Goal: Task Accomplishment & Management: Use online tool/utility

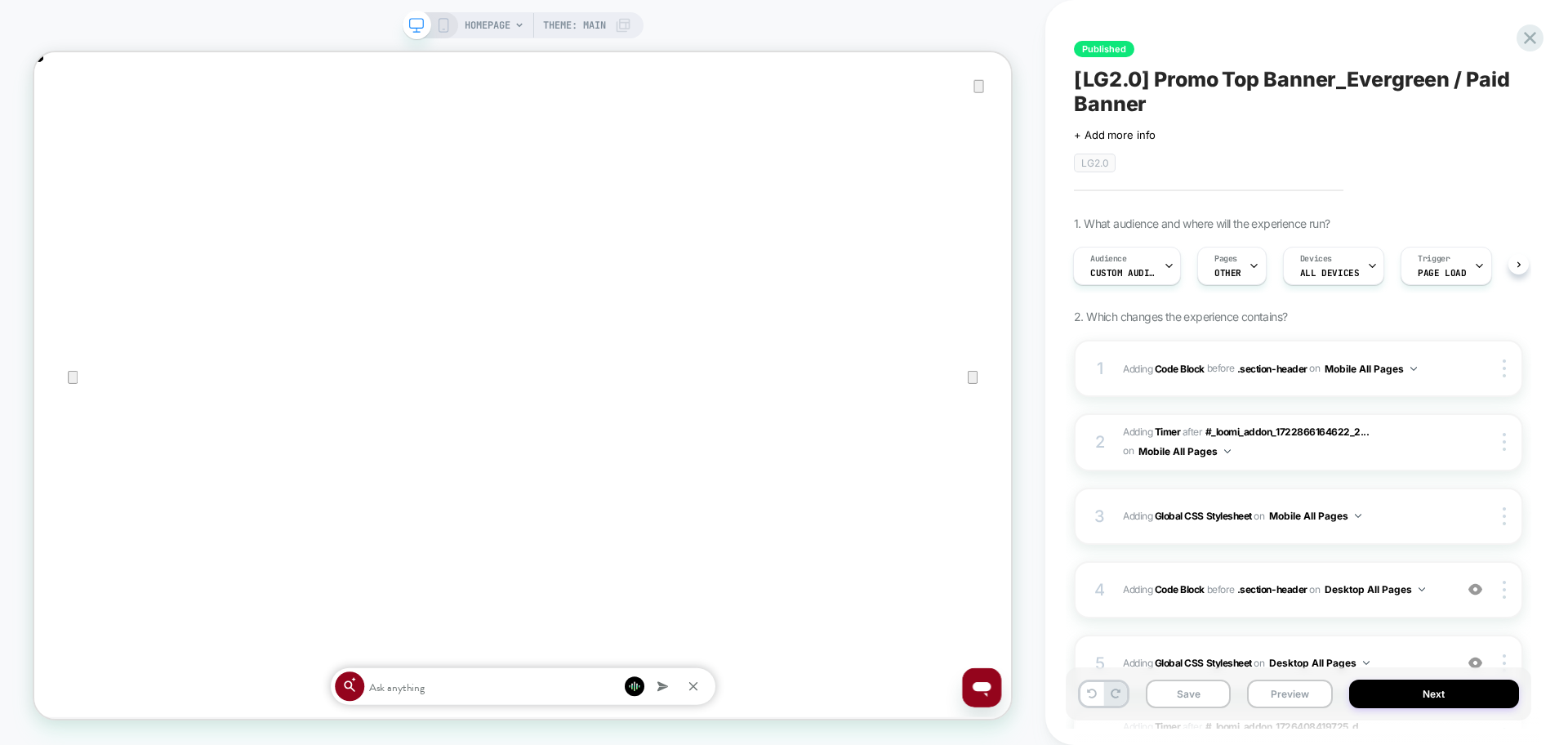
scroll to position [0, 1303]
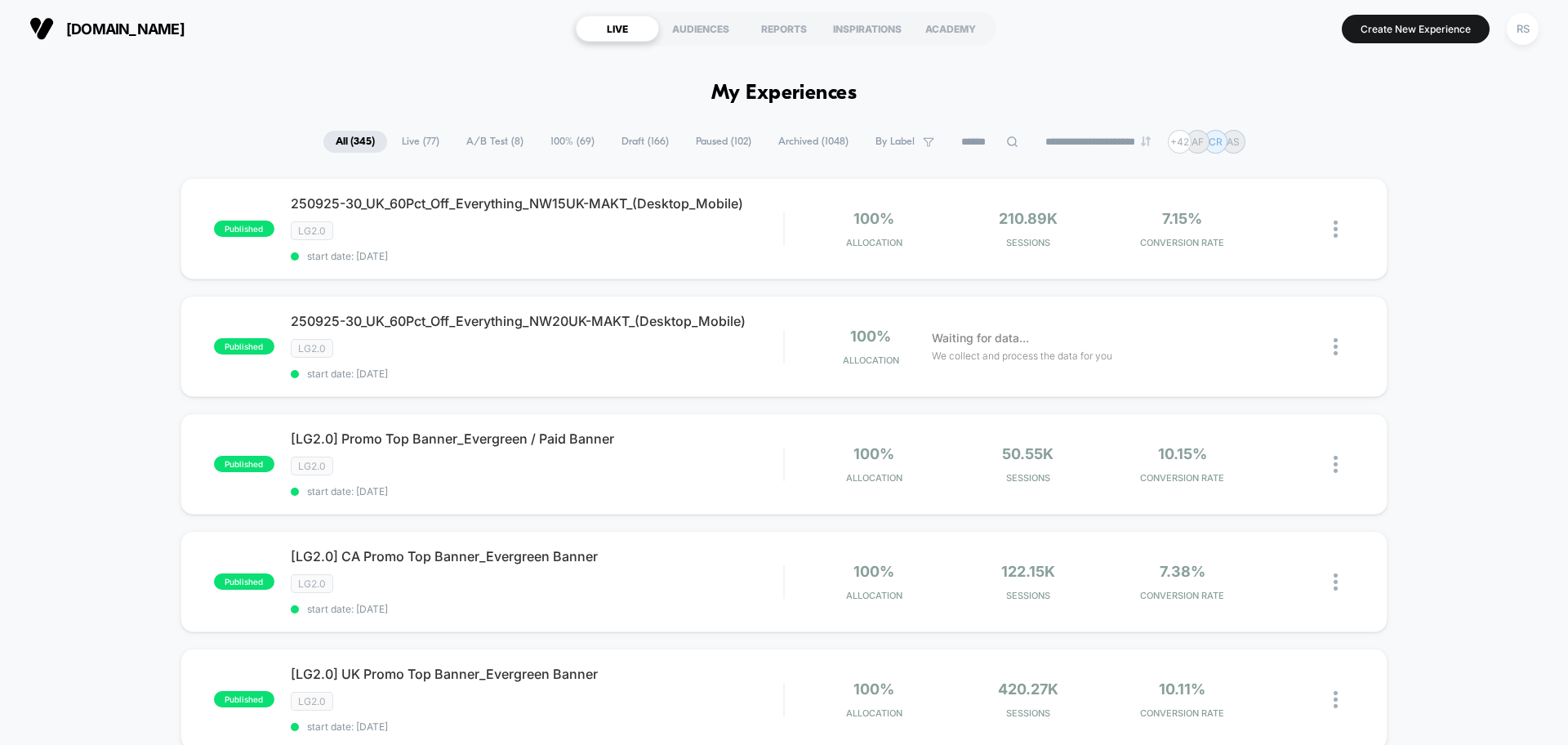
click at [466, 147] on span "A/B Test ( 8 )" at bounding box center [495, 142] width 82 height 22
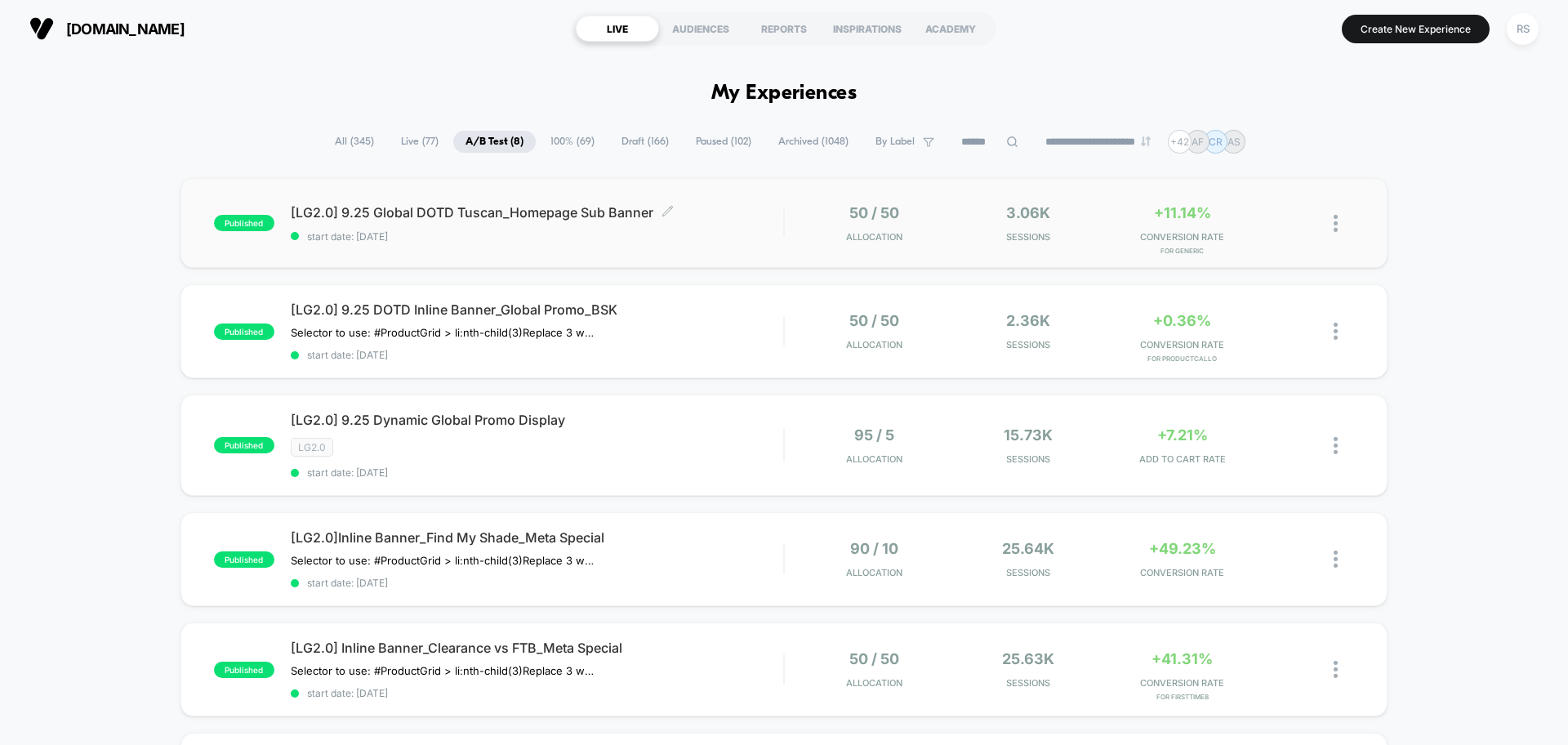
click at [558, 236] on span "start date: [DATE]" at bounding box center [536, 236] width 492 height 13
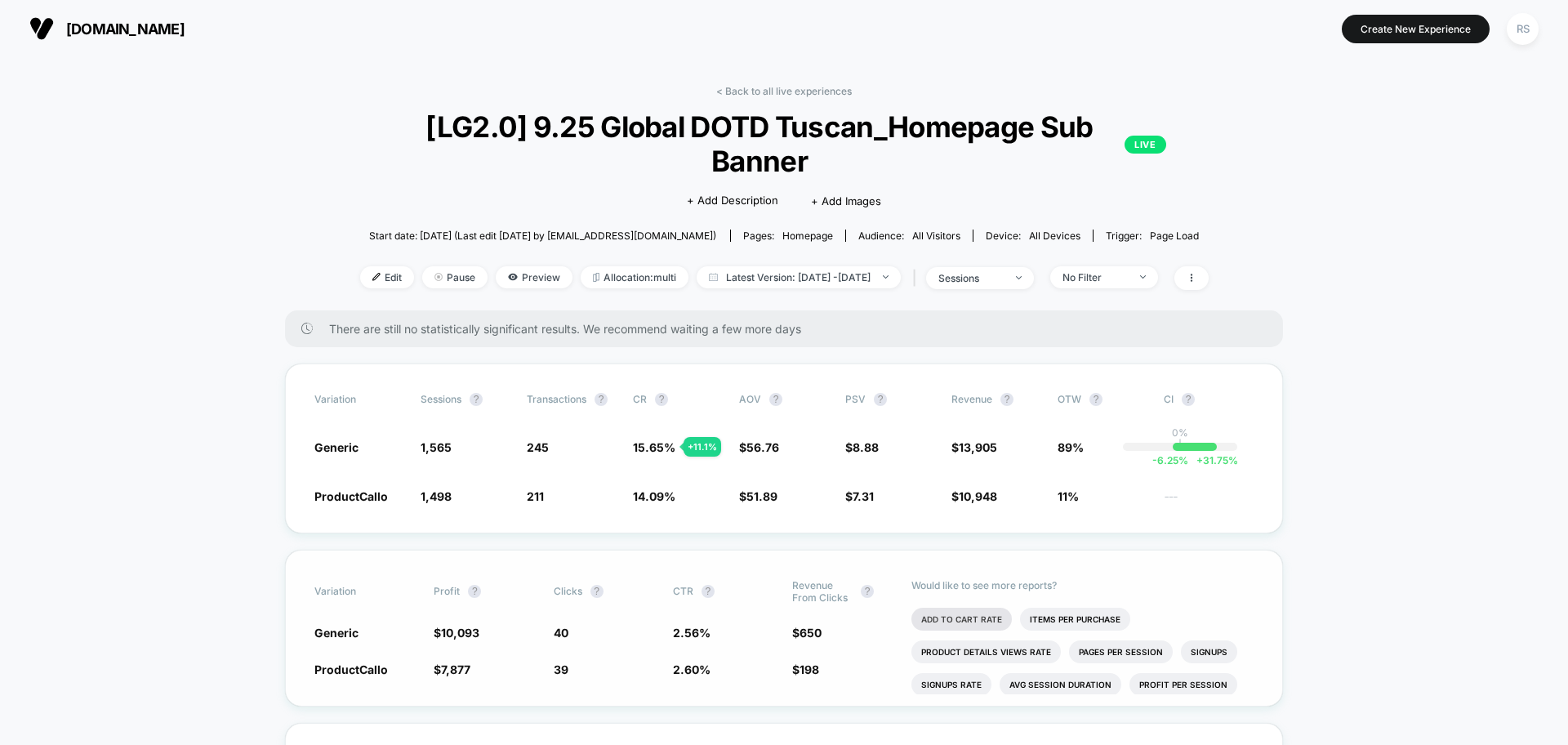
click at [948, 615] on li "Add To Cart Rate" at bounding box center [961, 620] width 100 height 23
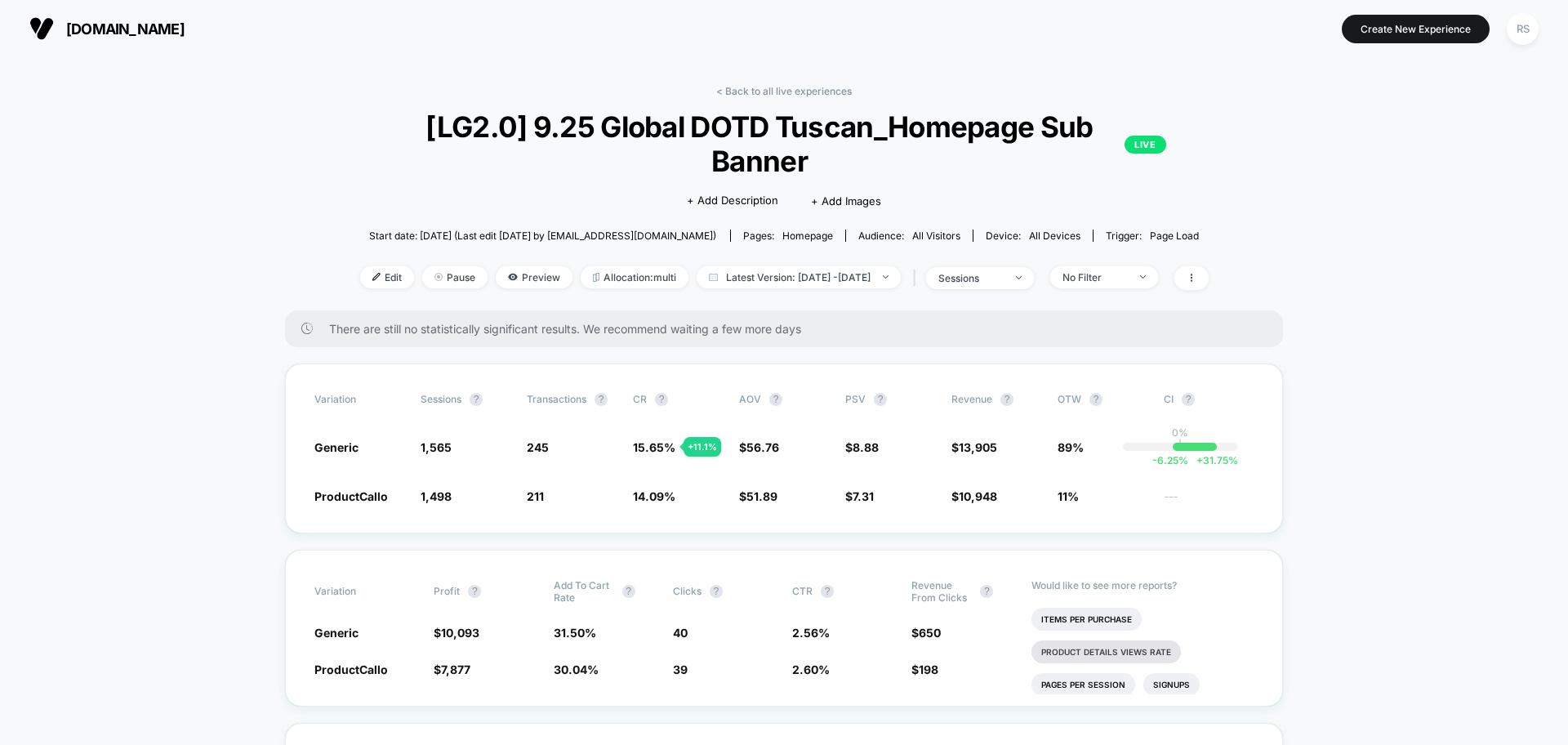
click at [1137, 646] on li "Product Details Views Rate" at bounding box center [1106, 652] width 150 height 23
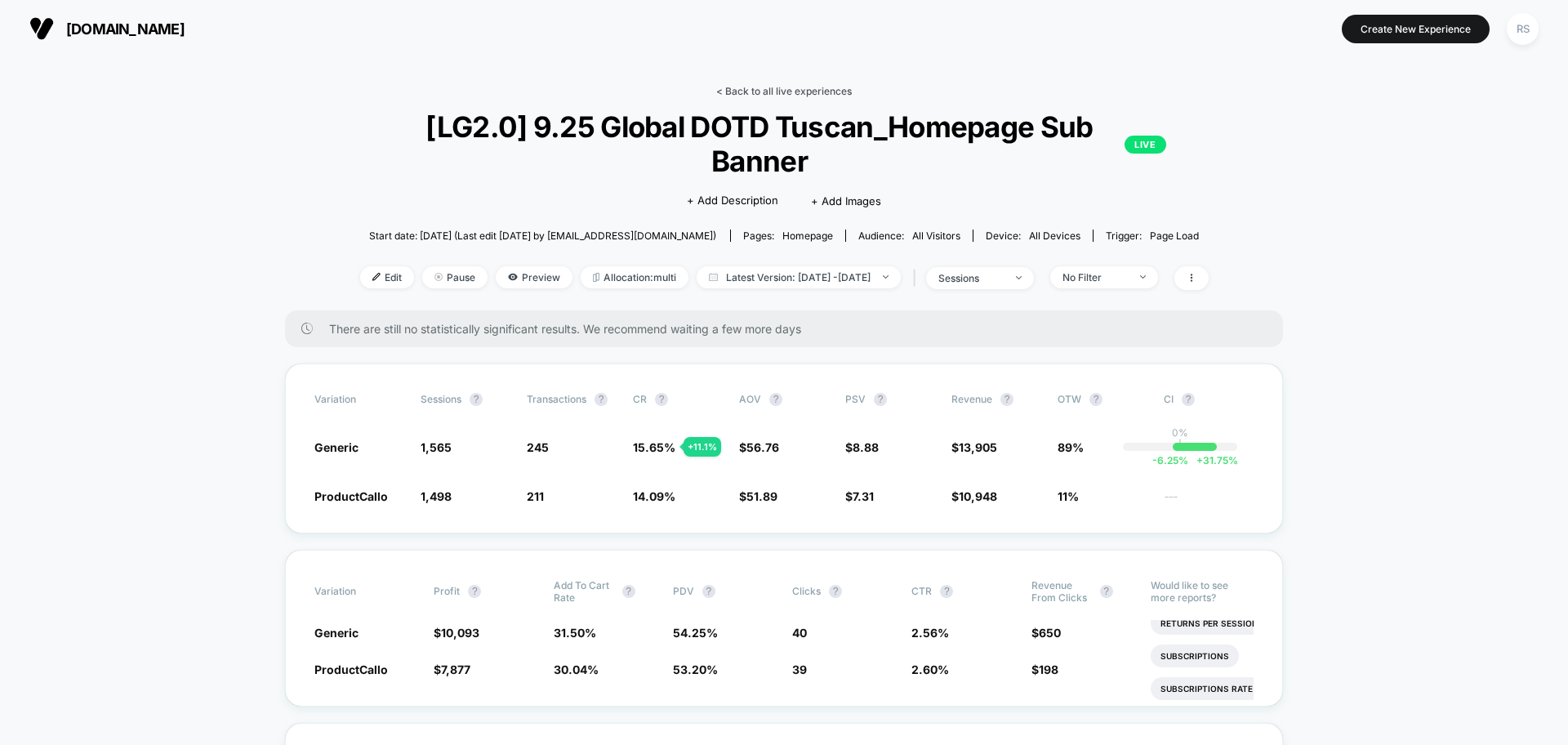
click at [761, 88] on link "< Back to all live experiences" at bounding box center [784, 90] width 136 height 13
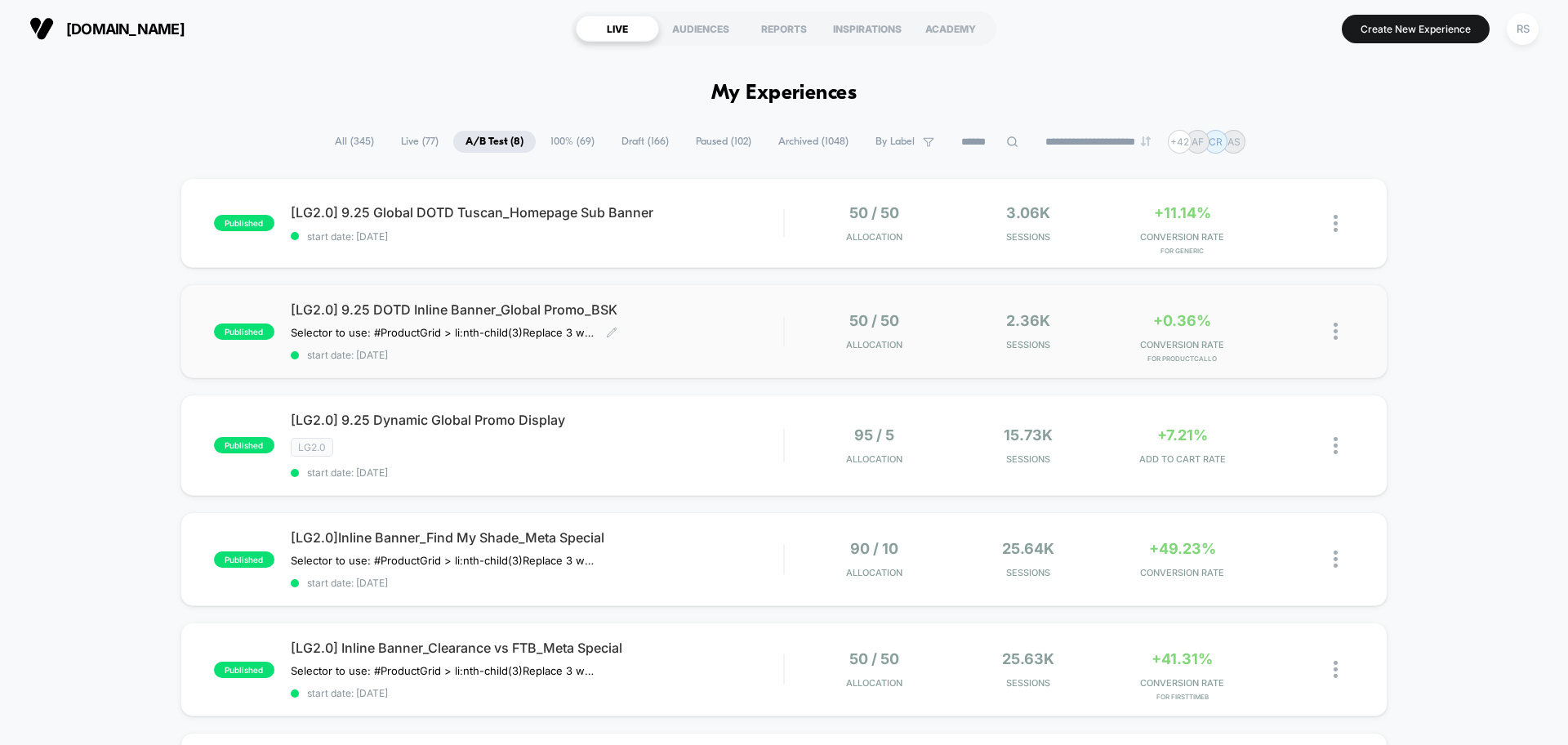
click at [767, 315] on span "[LG2.0] 9.25 DOTD Inline Banner_Global Promo_BSK" at bounding box center [536, 309] width 492 height 17
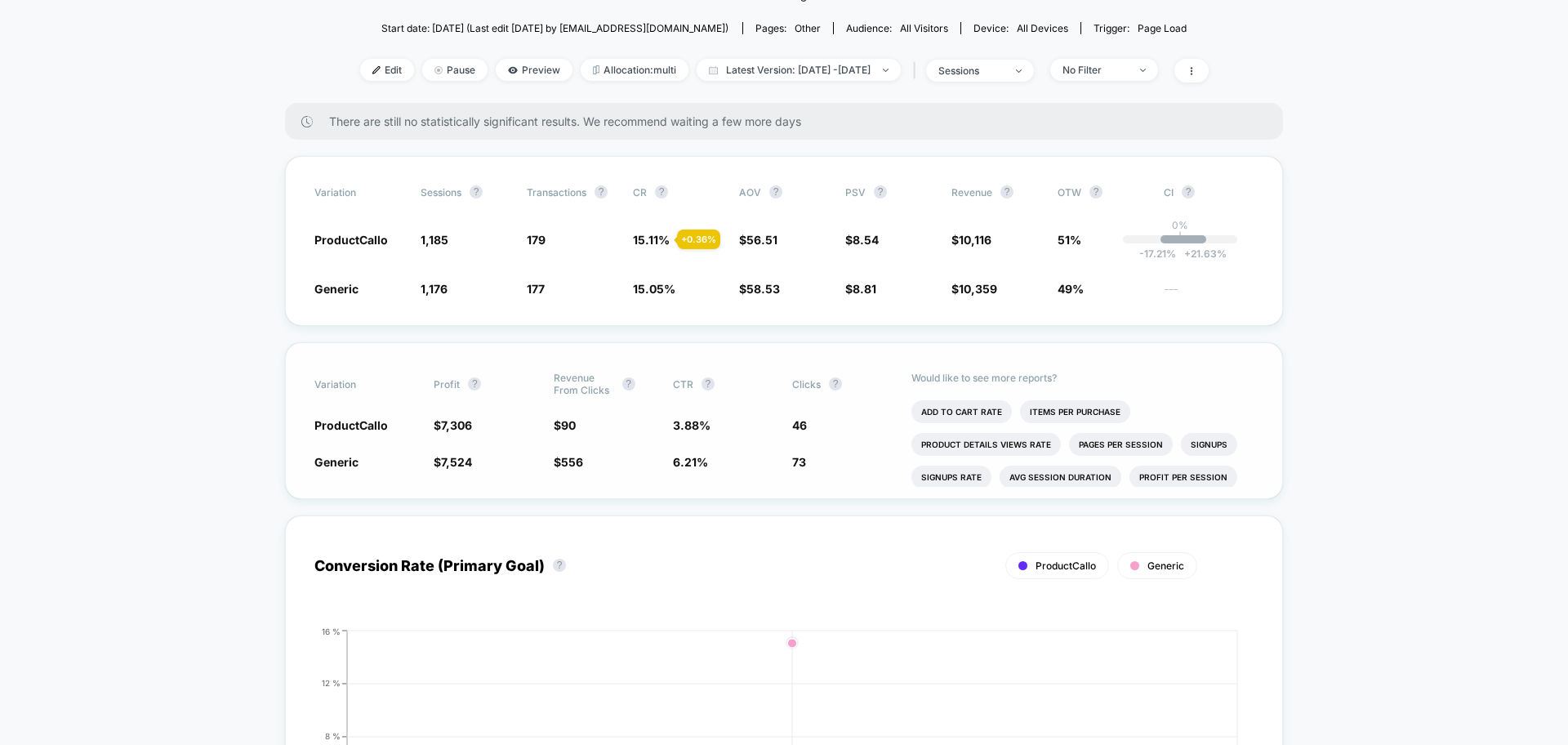
scroll to position [239, 0]
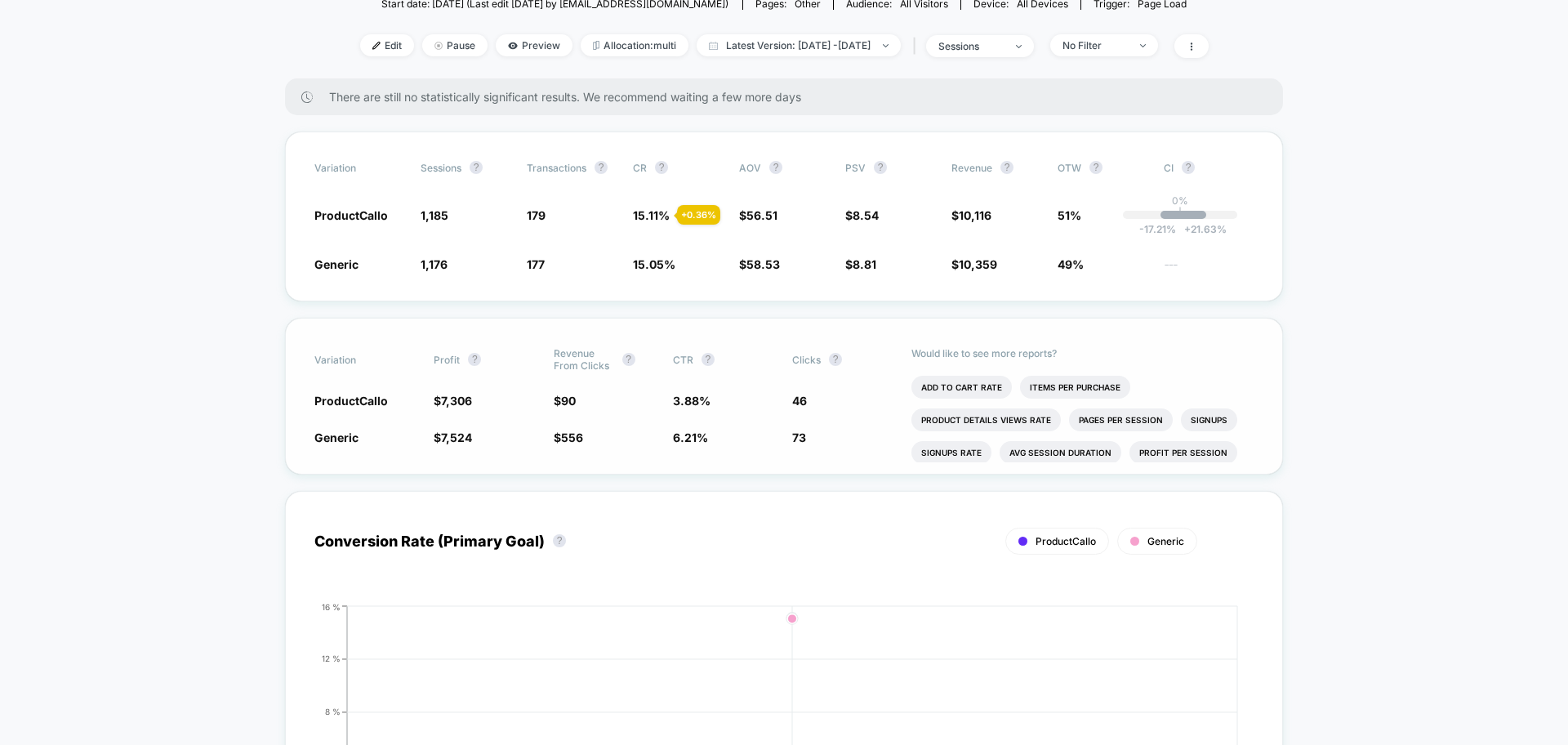
click at [685, 430] on span "6.21 %" at bounding box center [690, 437] width 35 height 14
click at [685, 432] on span "6.21 %" at bounding box center [690, 437] width 35 height 14
click at [560, 437] on span "$ 556" at bounding box center [568, 437] width 29 height 14
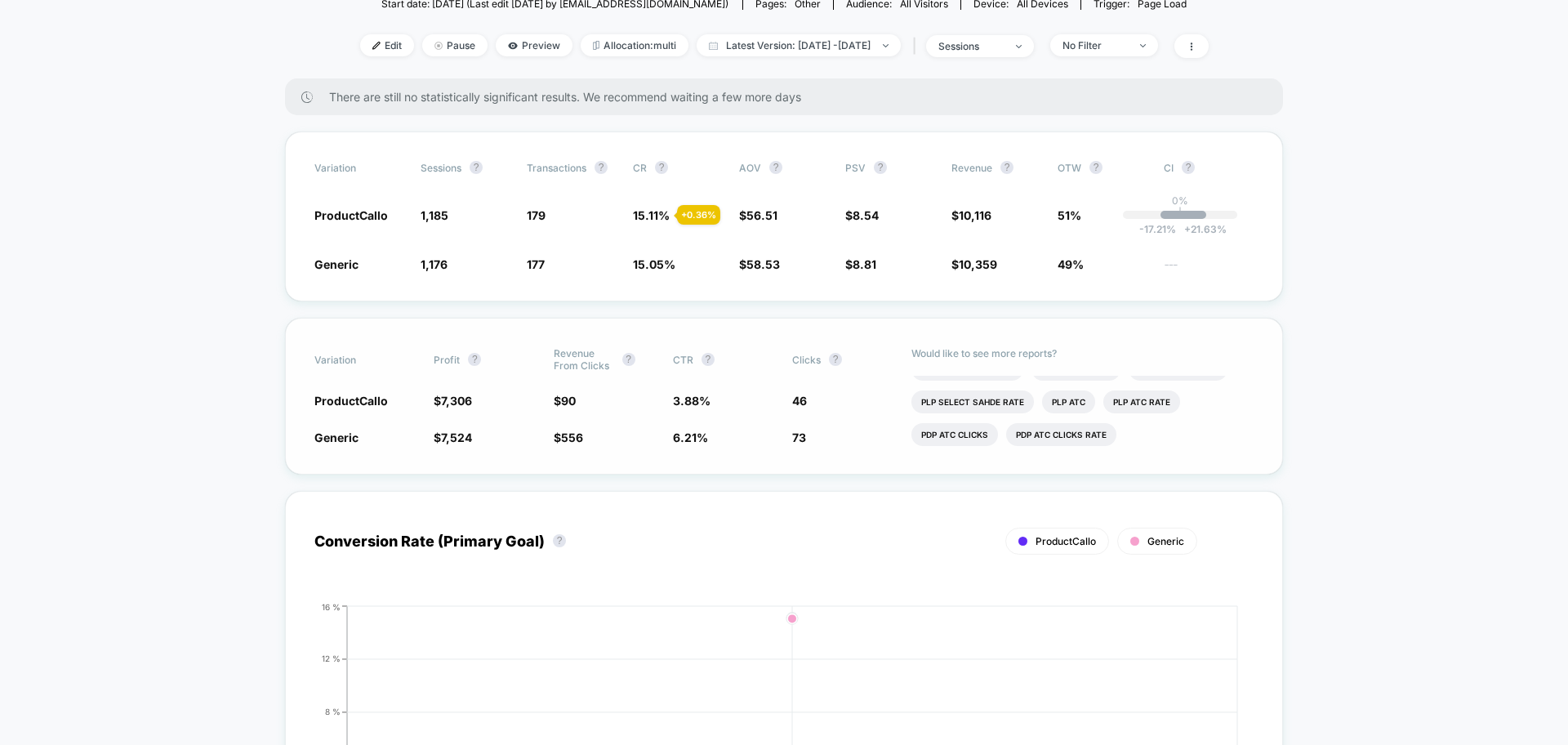
scroll to position [0, 0]
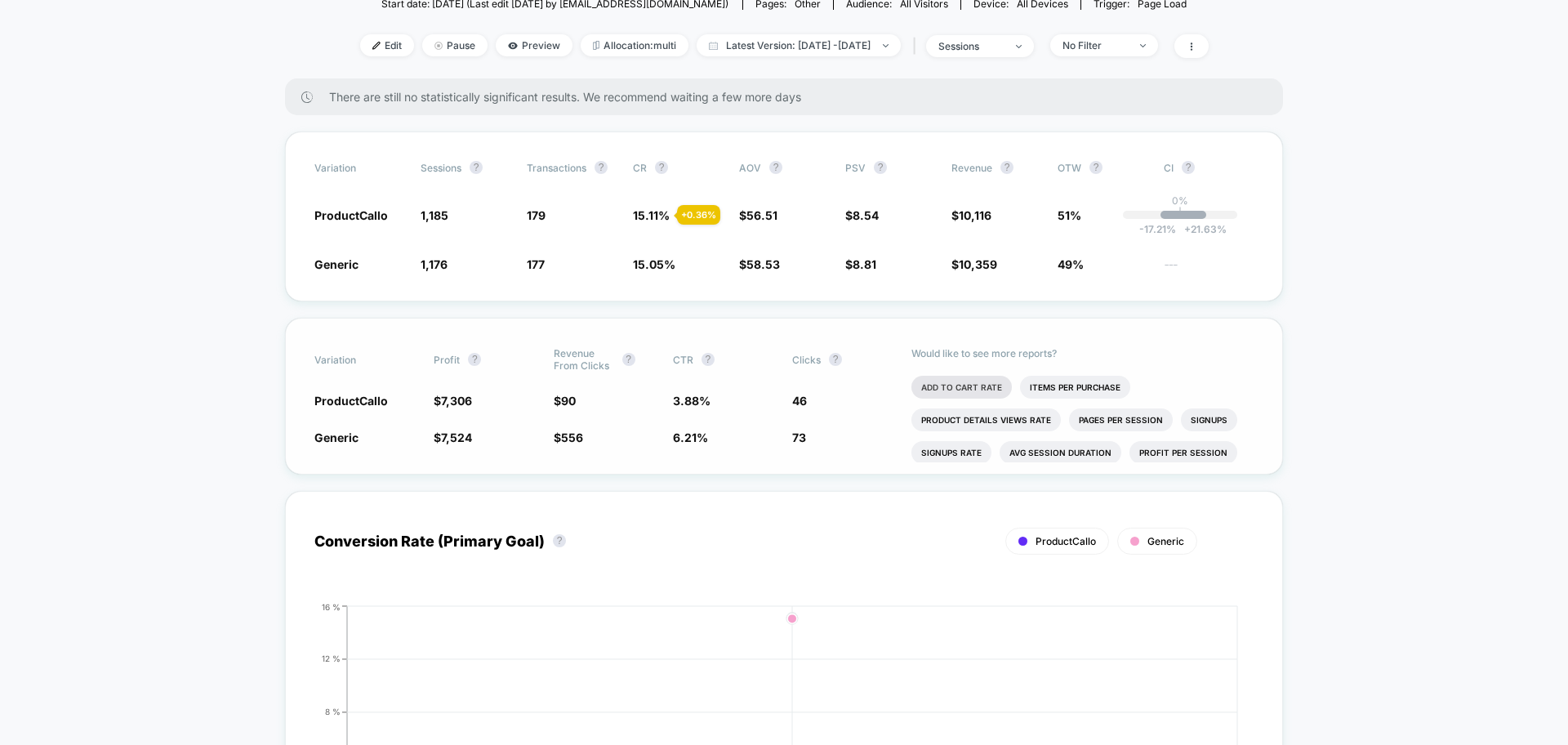
click at [964, 382] on li "Add To Cart Rate" at bounding box center [961, 388] width 100 height 23
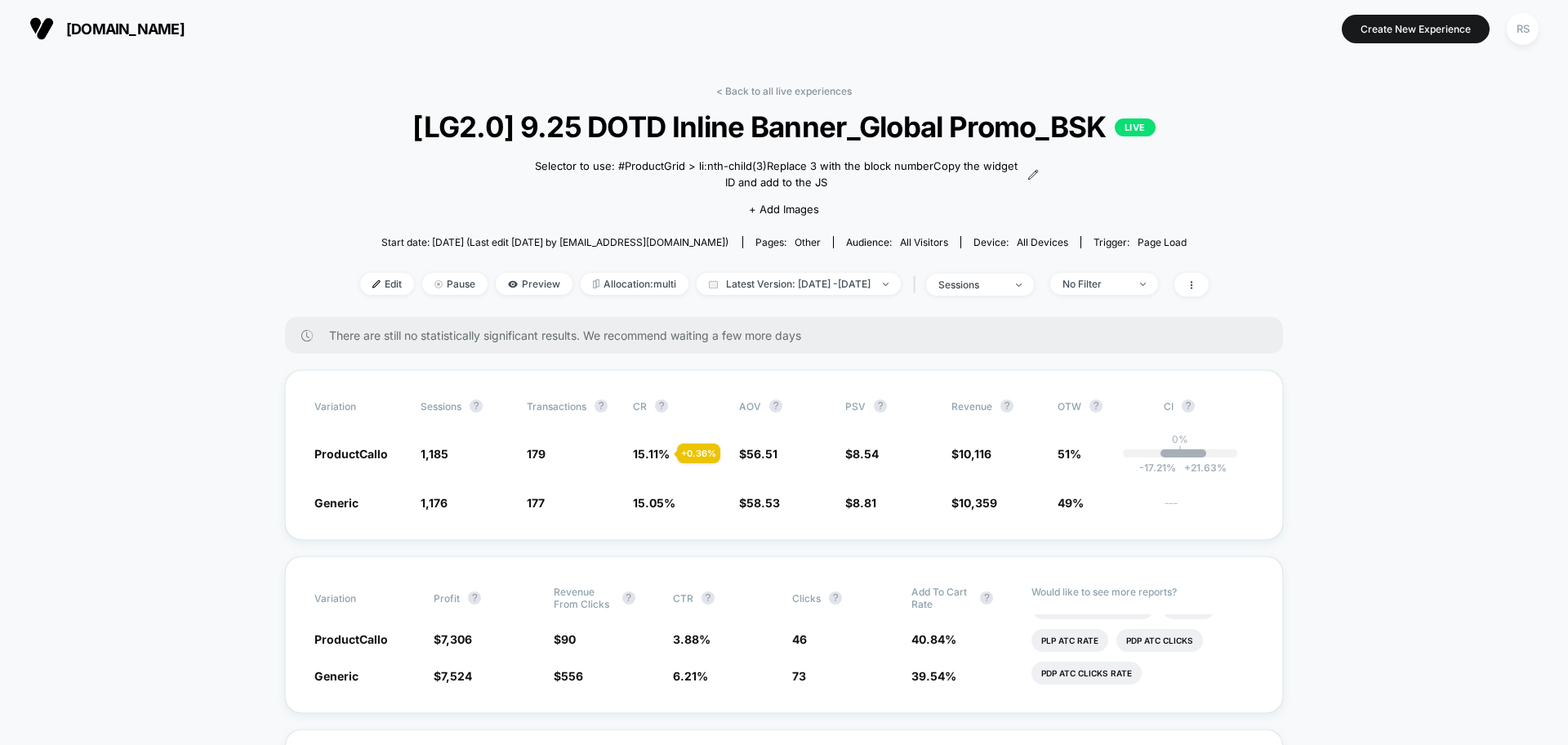
click at [799, 91] on link "< Back to all live experiences" at bounding box center [784, 90] width 136 height 13
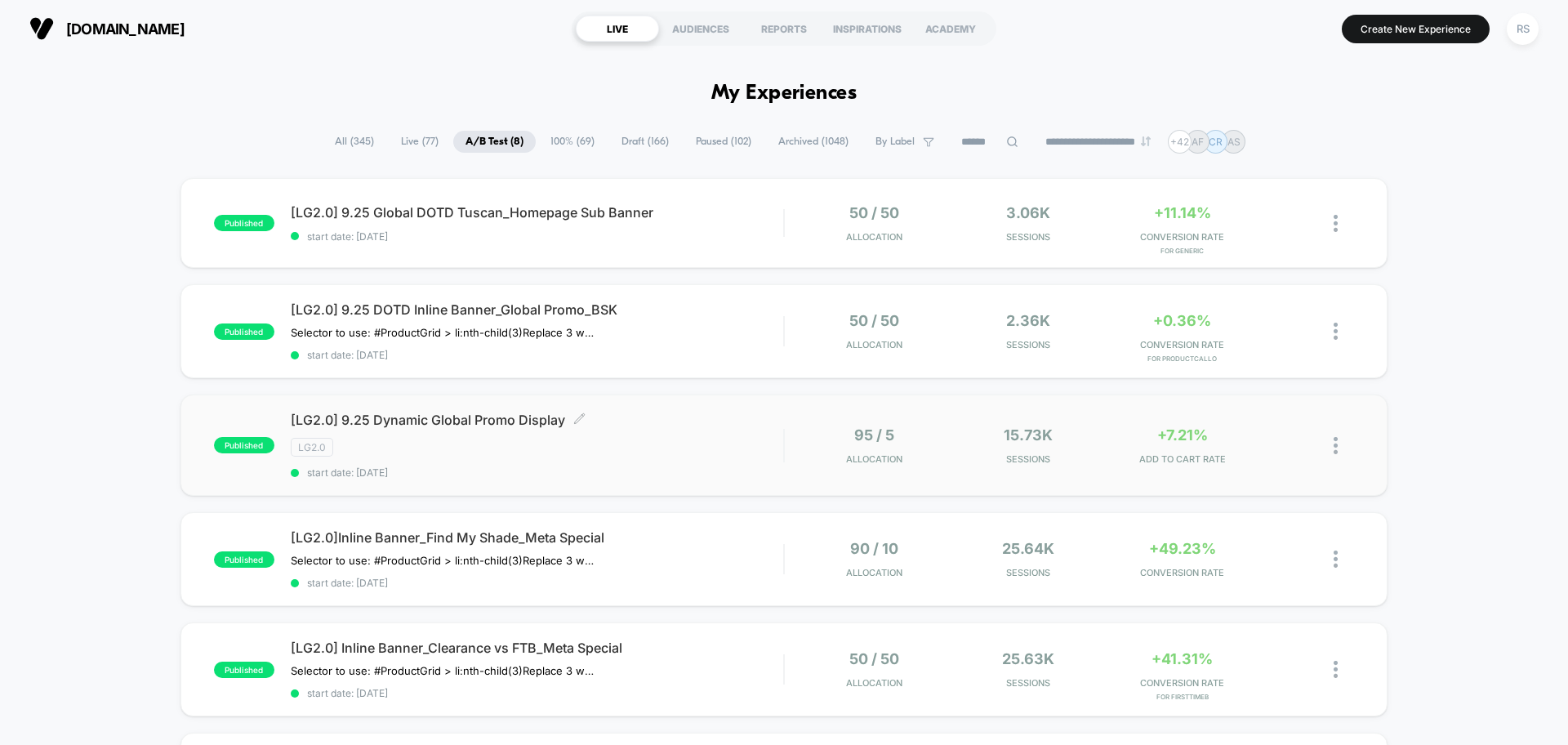
click at [753, 454] on div "LG2.0" at bounding box center [536, 447] width 492 height 18
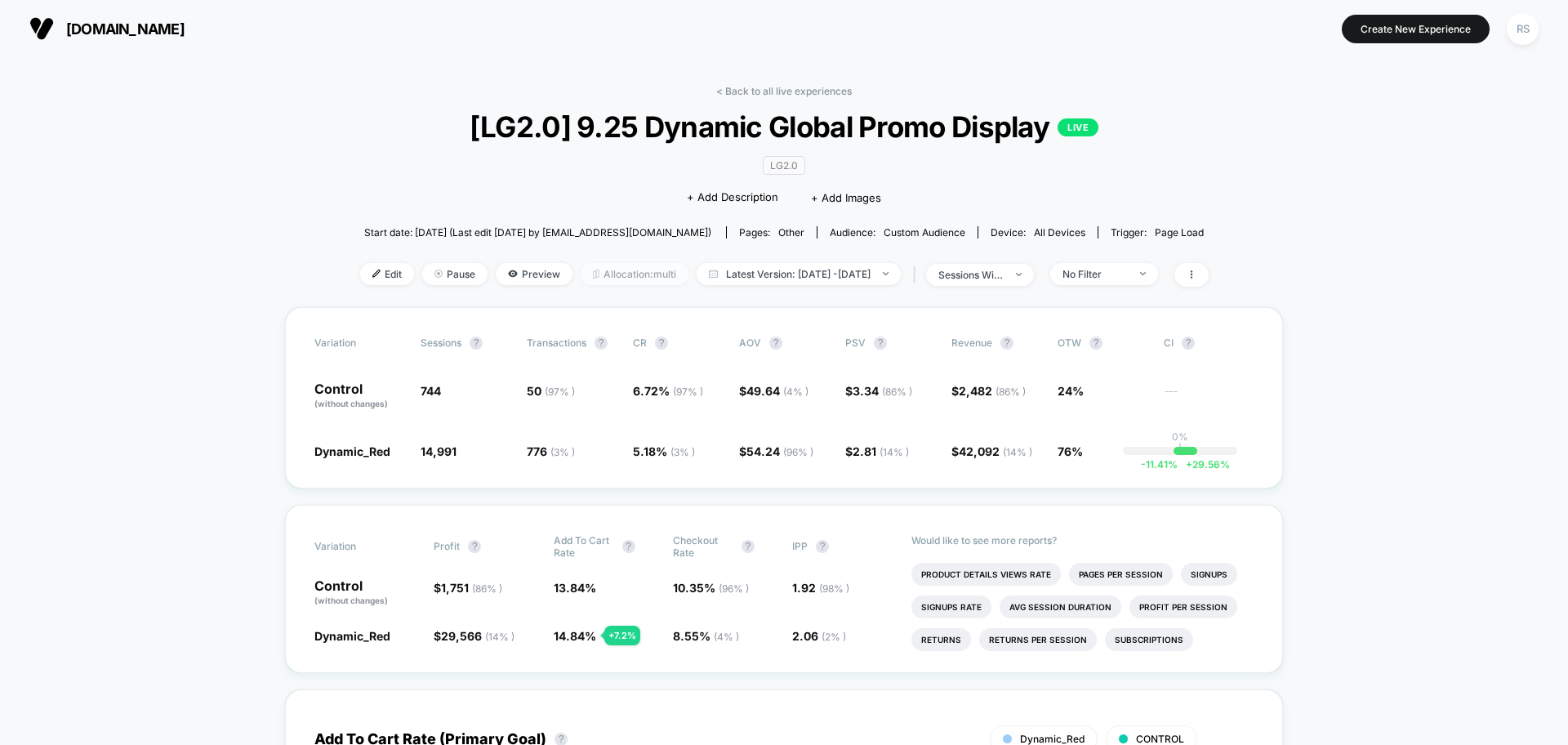
click at [615, 272] on span "Allocation: multi" at bounding box center [634, 274] width 108 height 22
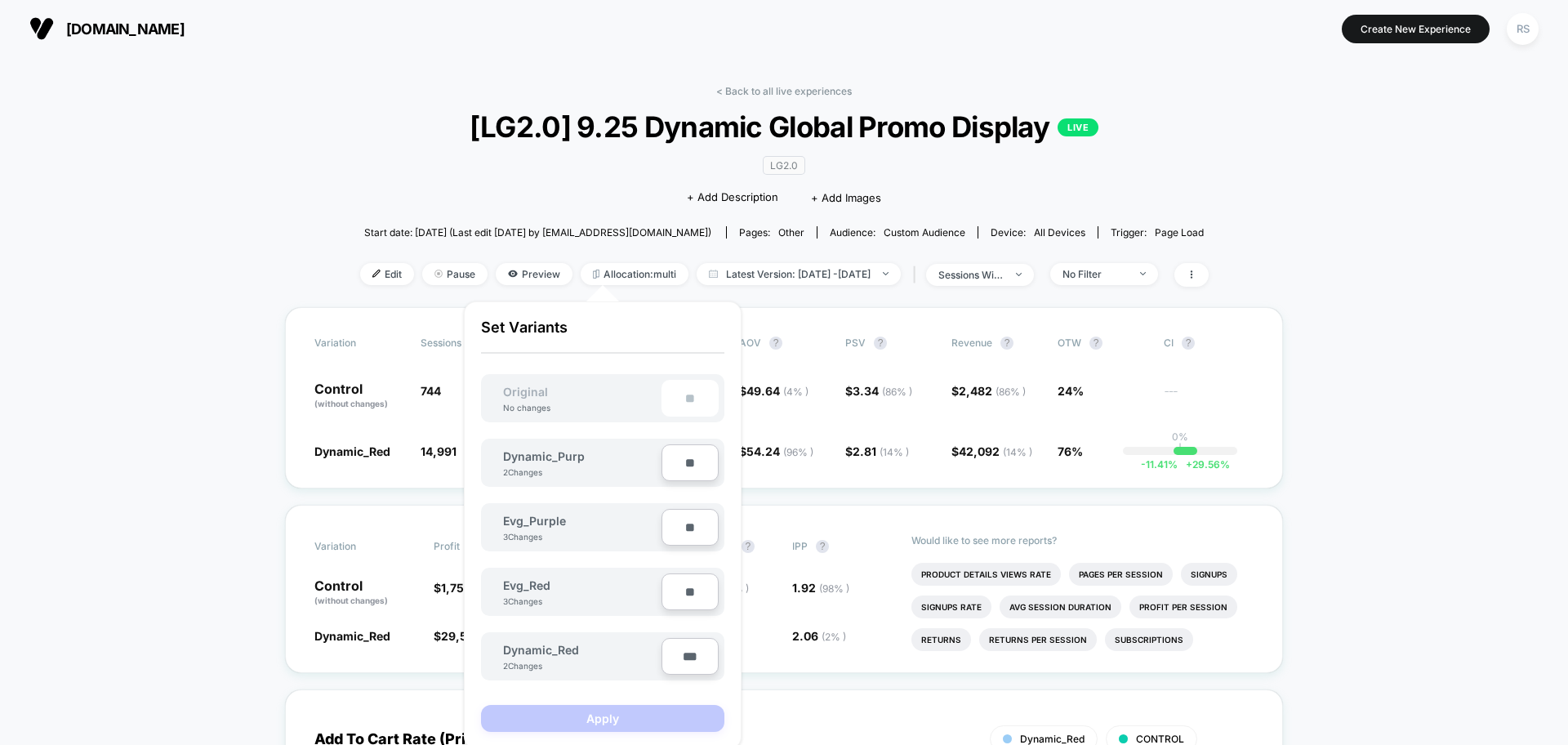
drag, startPoint x: 380, startPoint y: 201, endPoint x: 427, endPoint y: 259, distance: 74.7
click at [379, 201] on div "< Back to all live experiences [LG2.0] 9.25 Dynamic Global Promo Display LIVE L…" at bounding box center [784, 195] width 849 height 222
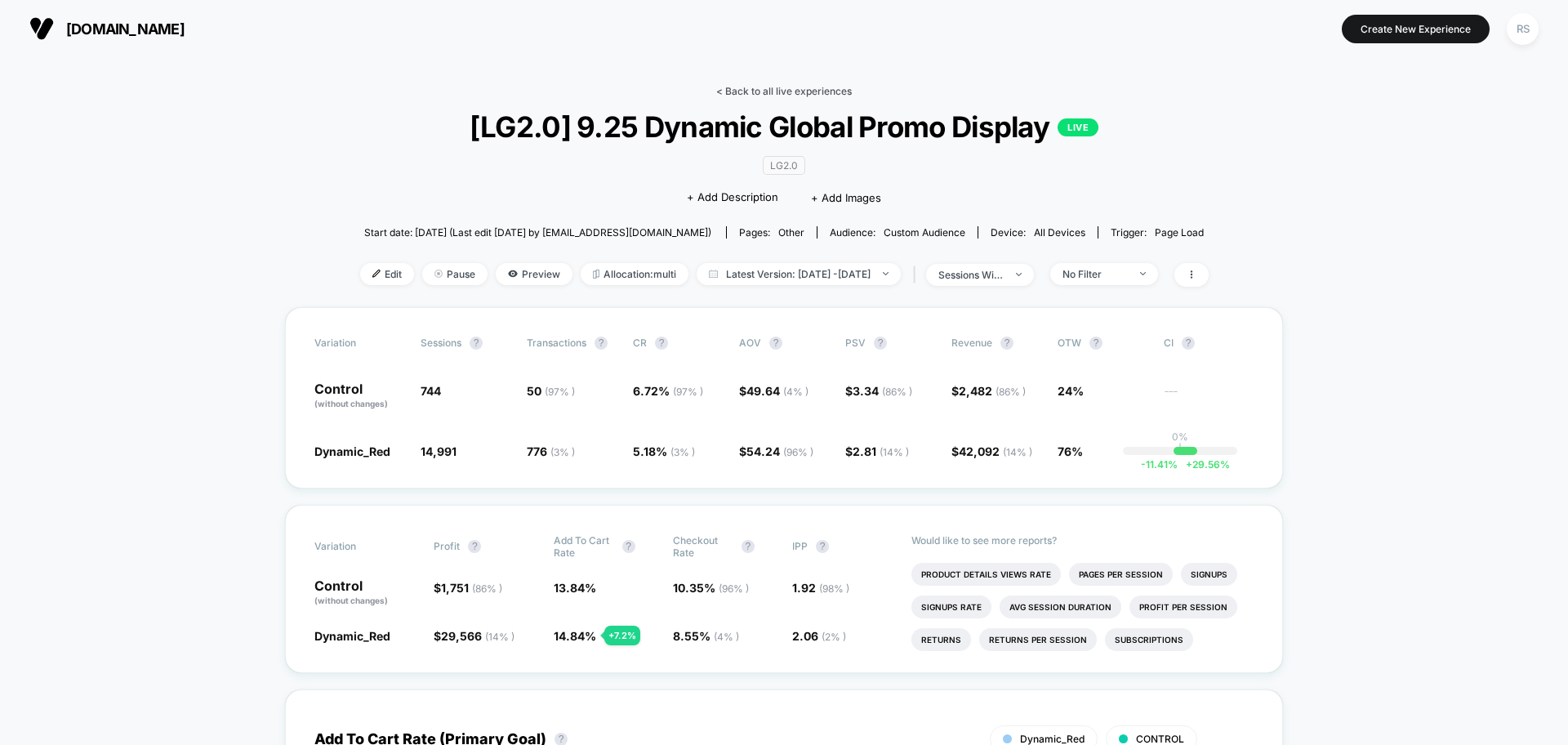
click at [770, 89] on link "< Back to all live experiences" at bounding box center [784, 90] width 136 height 13
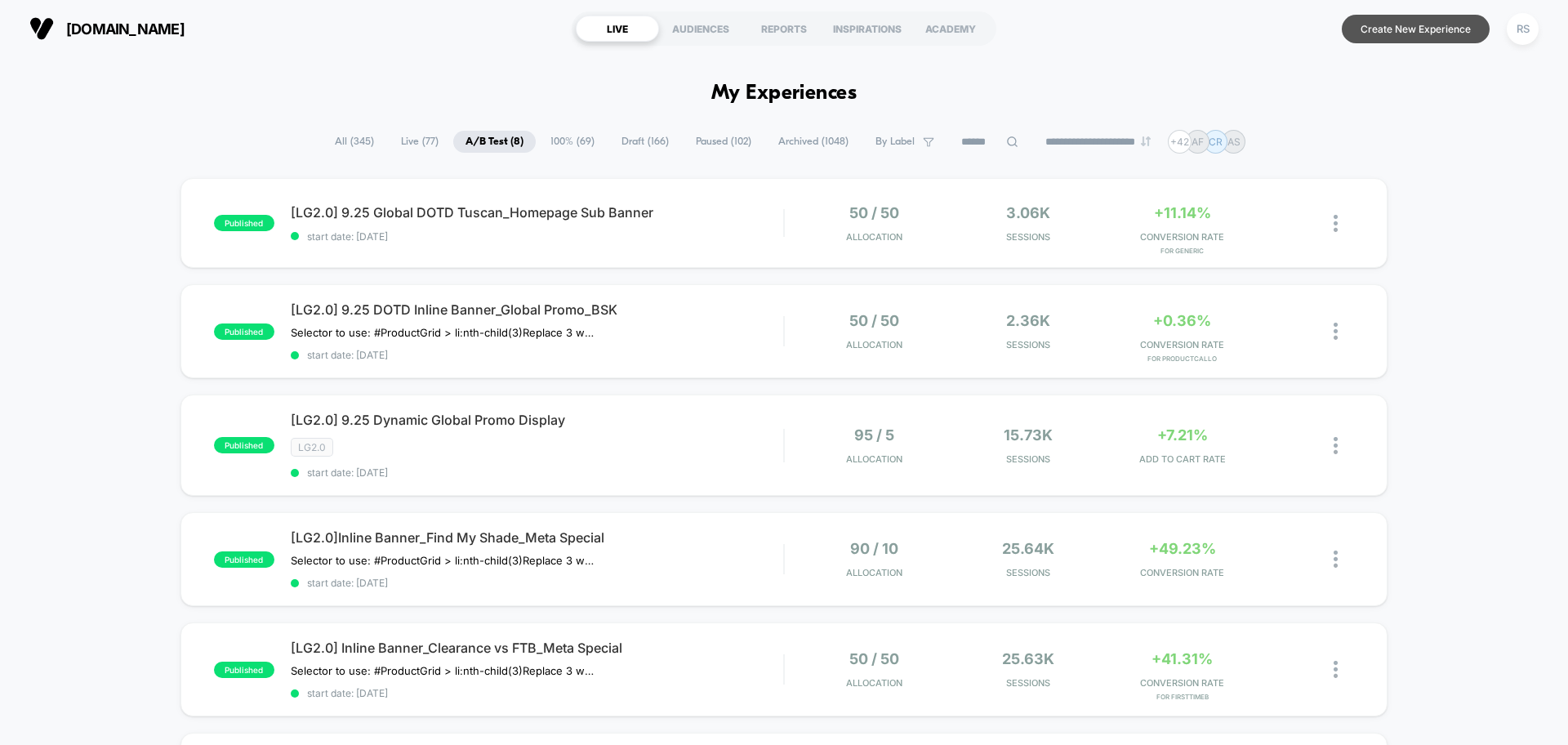
click at [1394, 29] on button "Create New Experience" at bounding box center [1416, 28] width 148 height 28
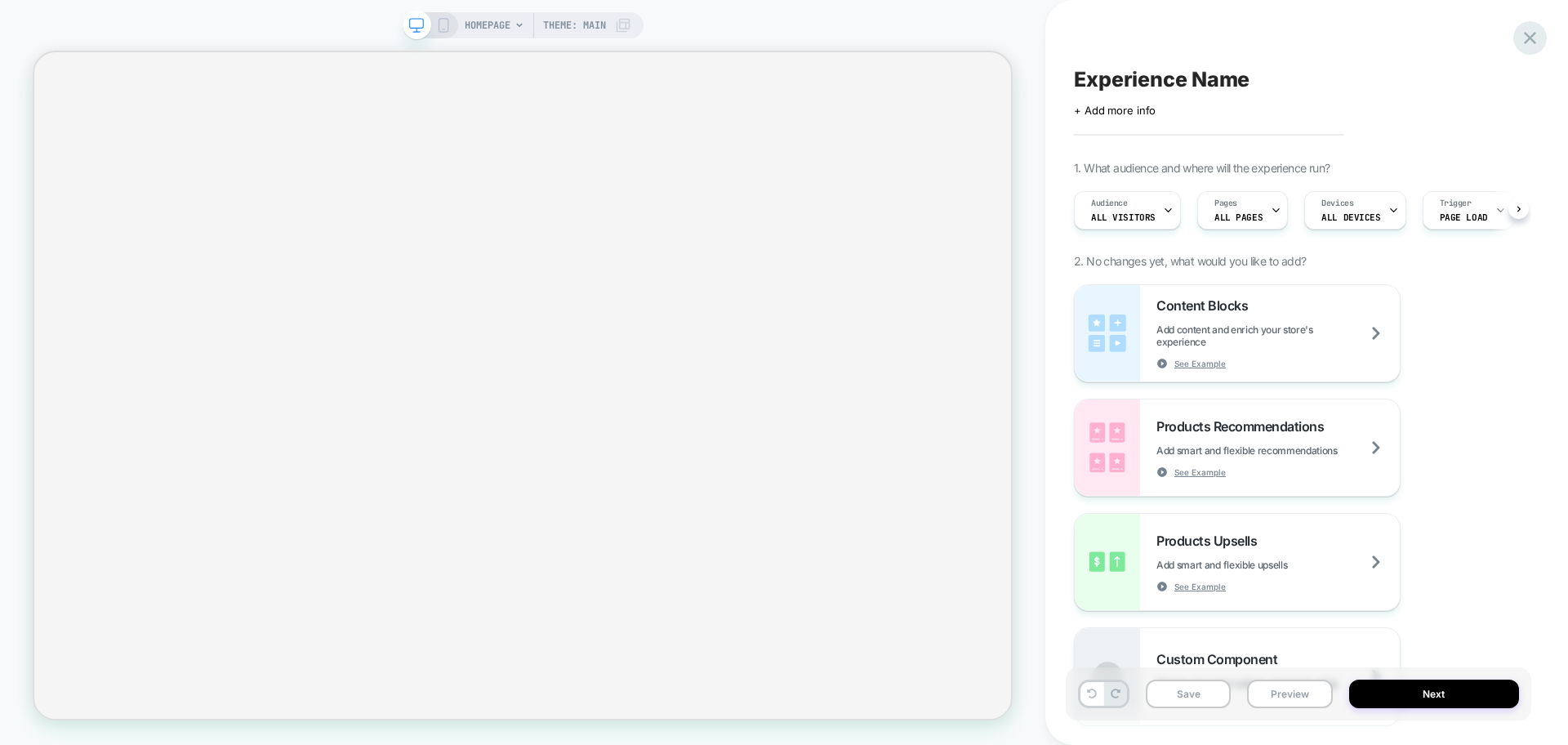
click at [1537, 39] on icon at bounding box center [1530, 38] width 22 height 22
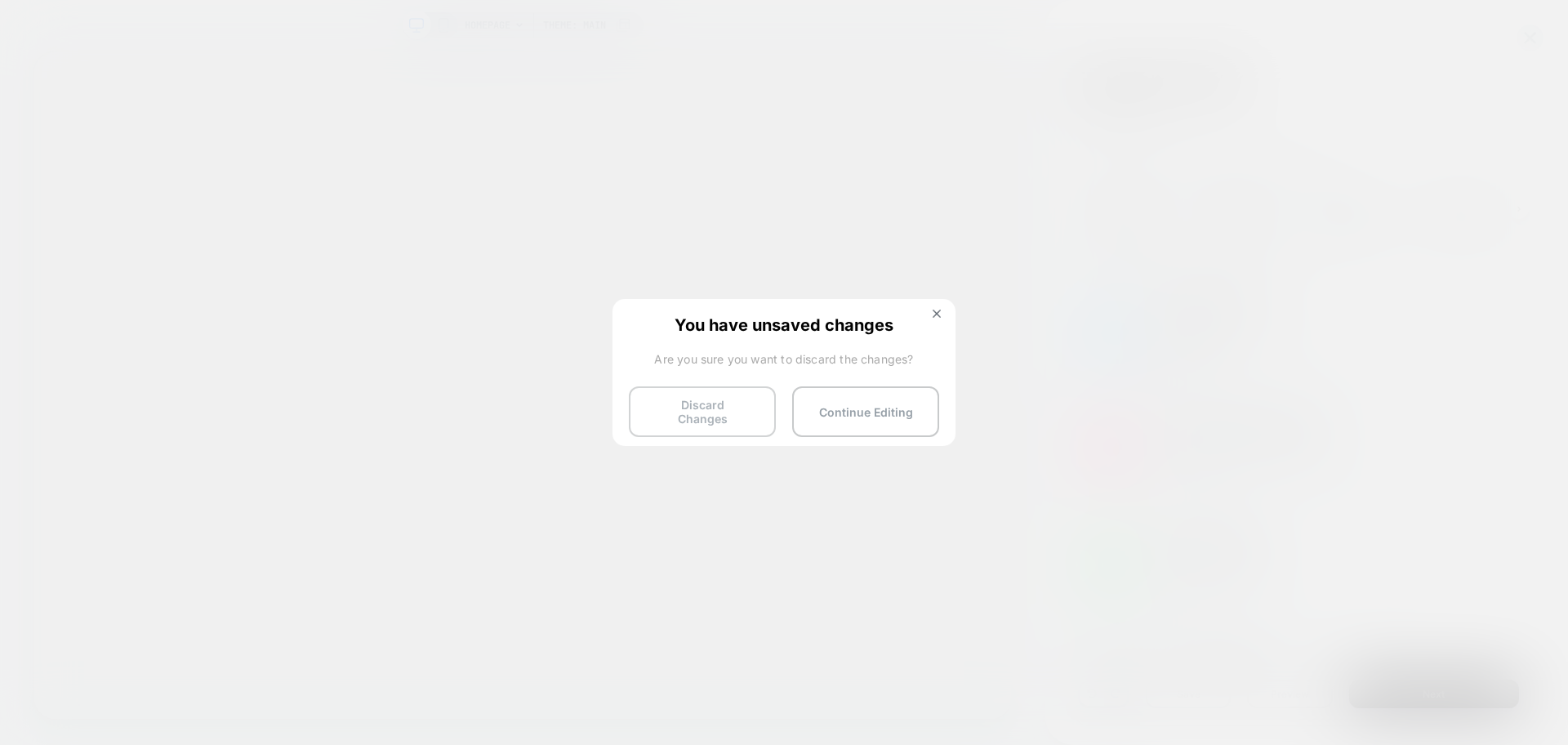
click at [707, 404] on button "Discard Changes" at bounding box center [702, 412] width 147 height 51
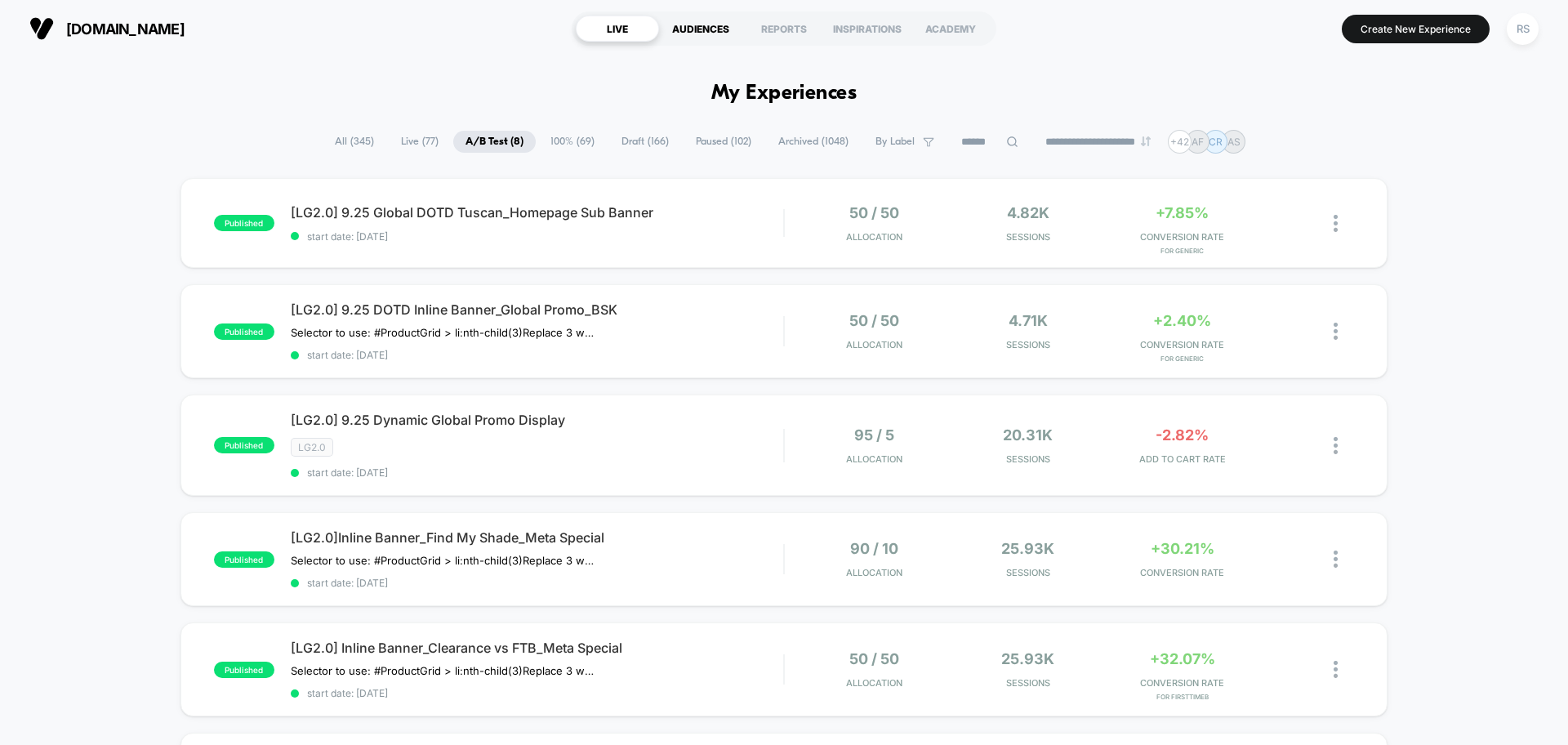
click at [679, 33] on div "AUDIENCES" at bounding box center [701, 28] width 83 height 26
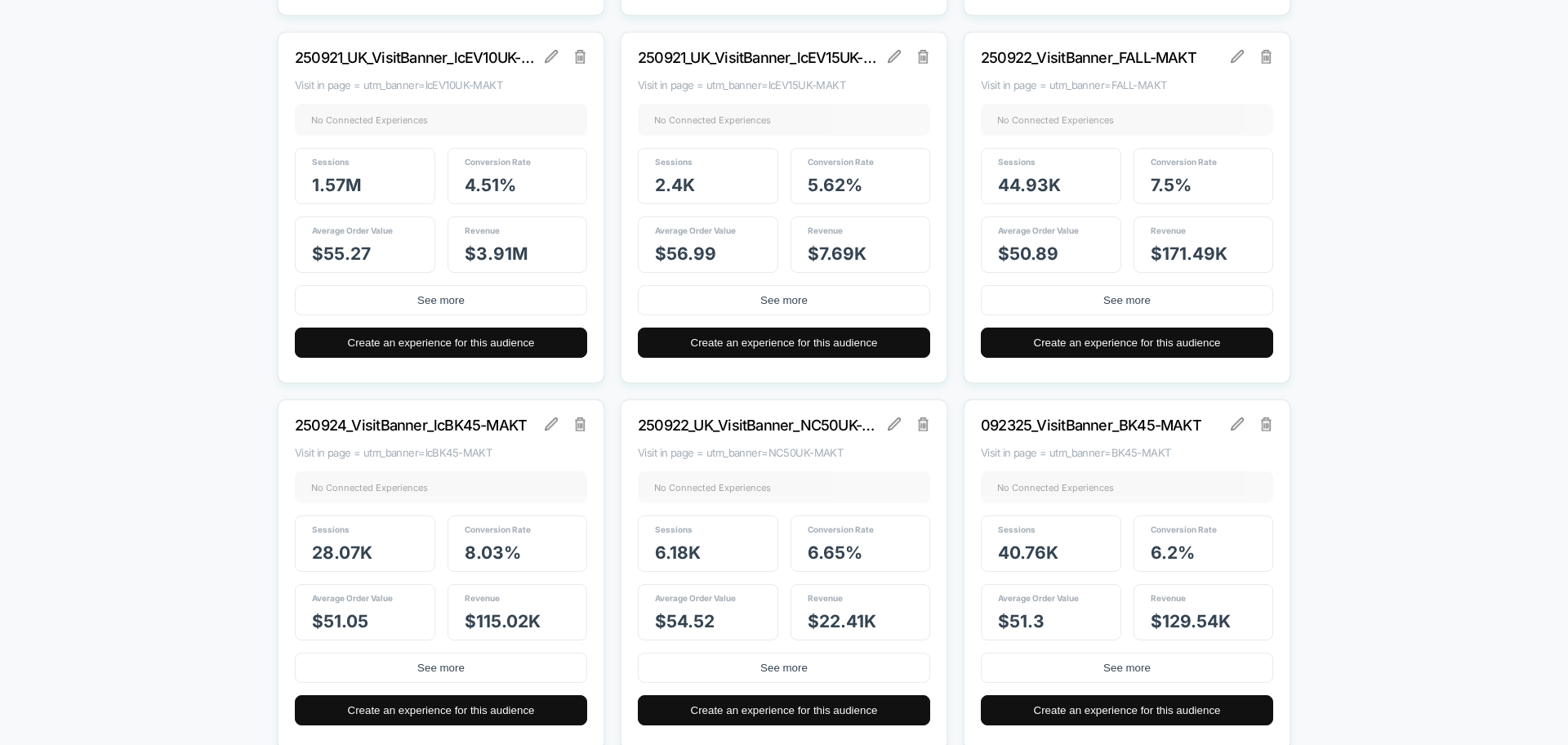
scroll to position [23377, 0]
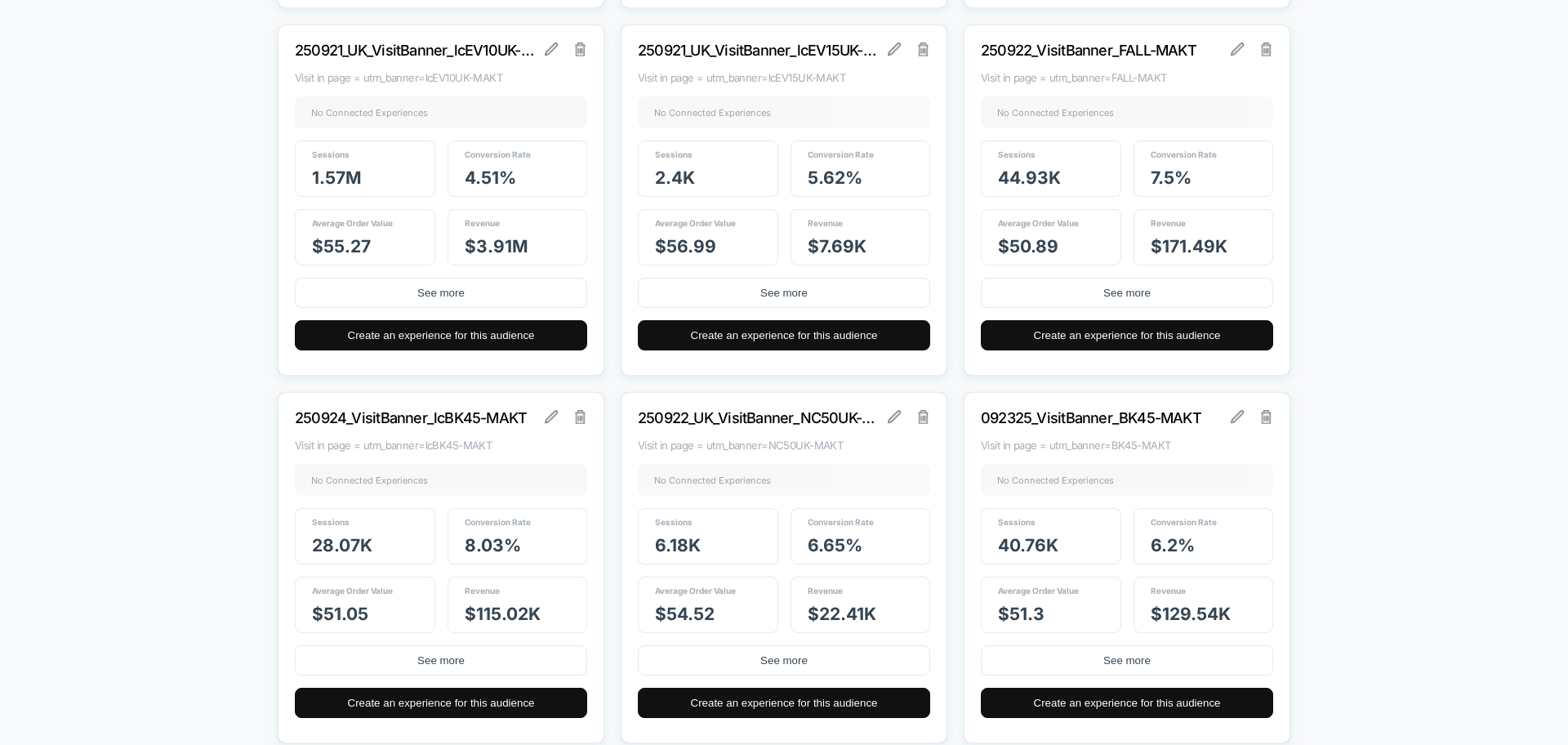
drag, startPoint x: 1491, startPoint y: 592, endPoint x: 1504, endPoint y: -46, distance: 638.1
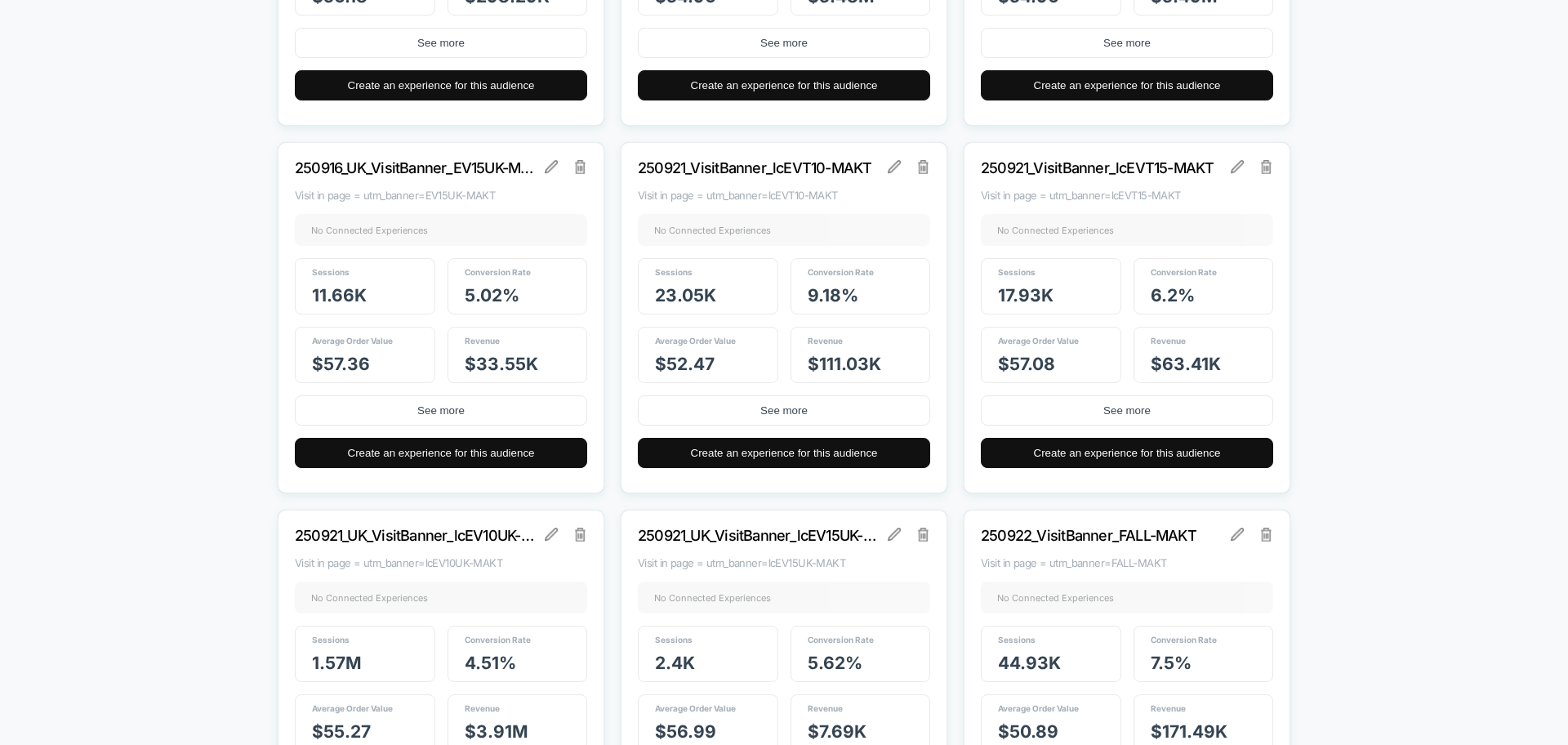
scroll to position [22185, 0]
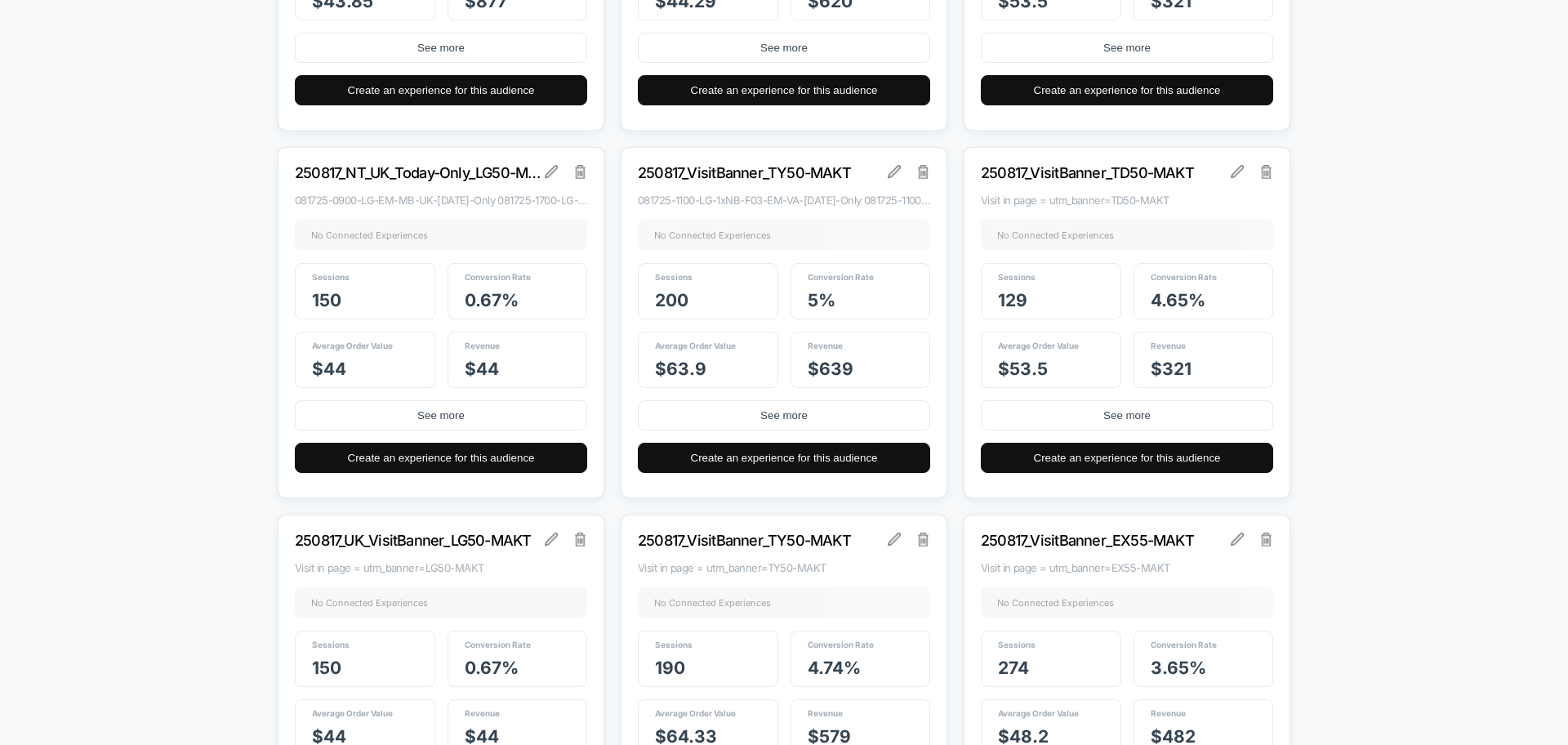
scroll to position [13368, 0]
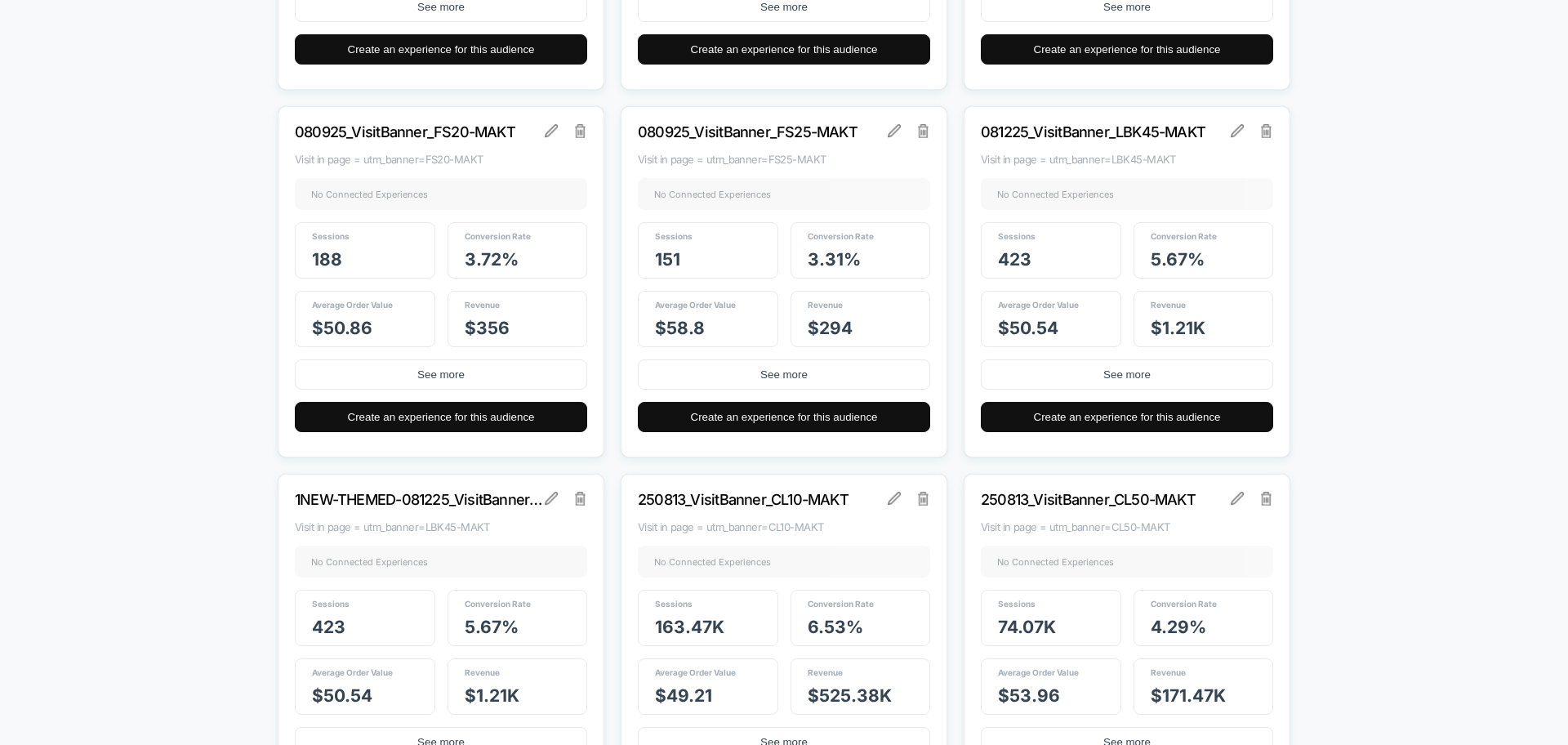
drag, startPoint x: 1459, startPoint y: 424, endPoint x: 1350, endPoint y: 220, distance: 231.3
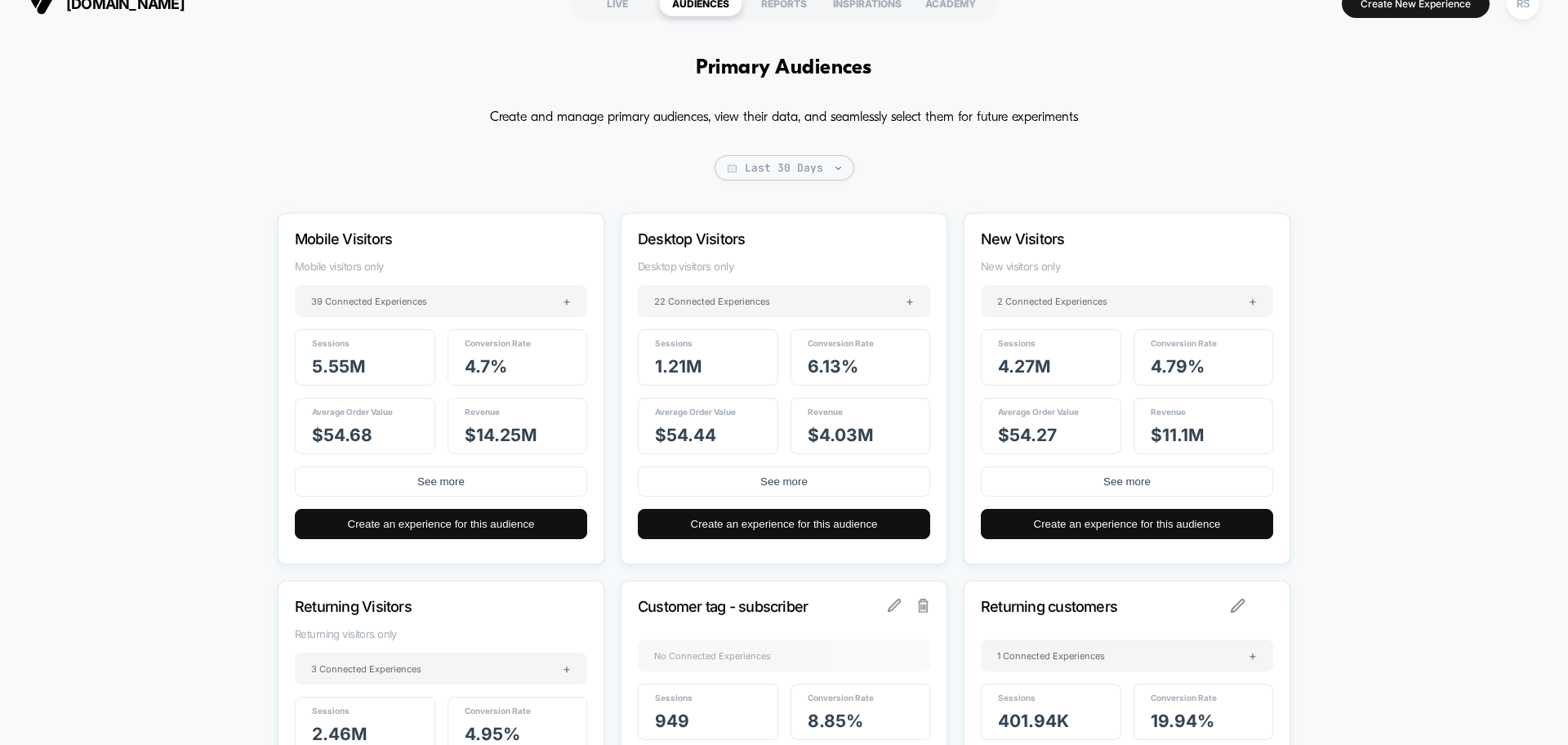
scroll to position [0, 0]
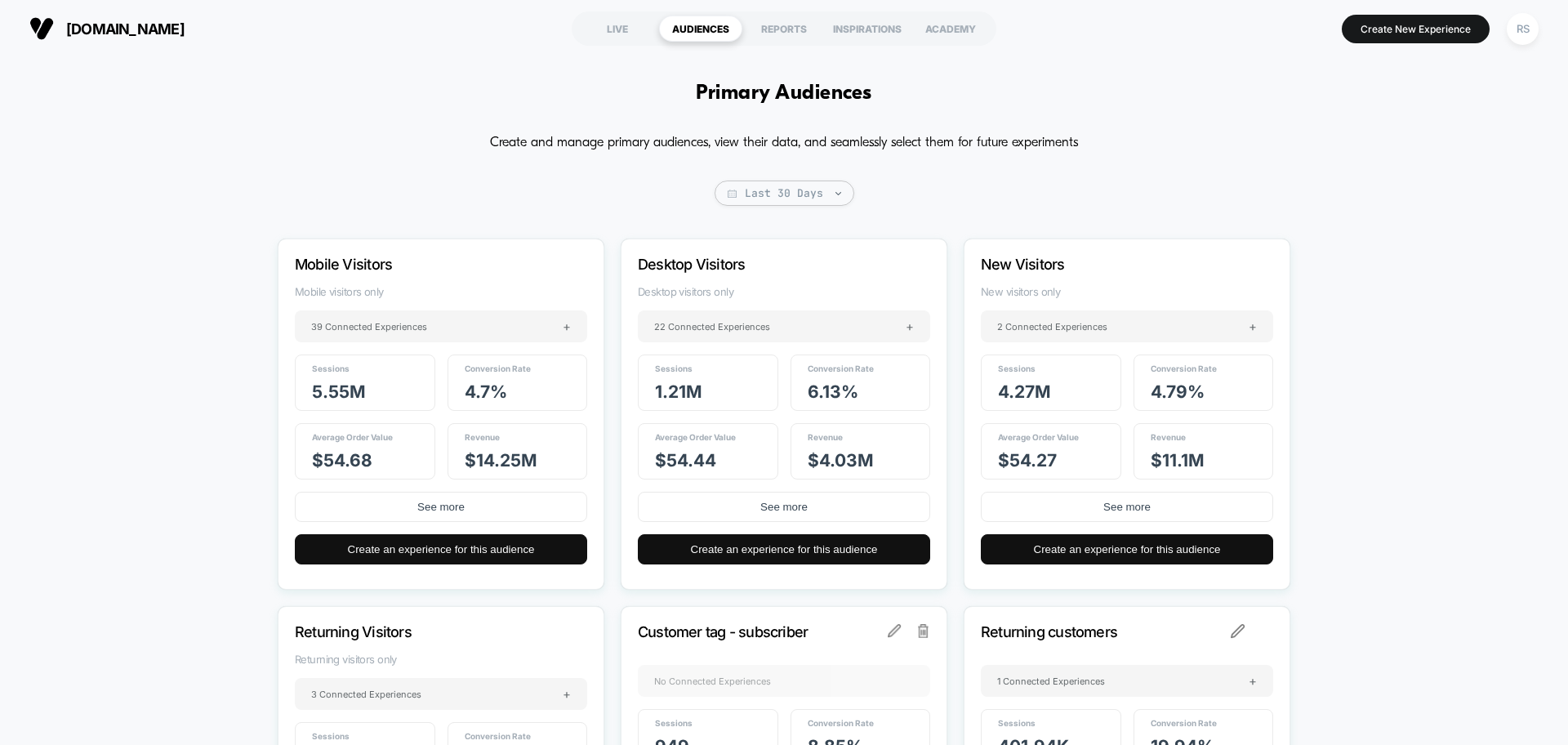
click at [802, 200] on span "Last 30 Days" at bounding box center [784, 193] width 140 height 25
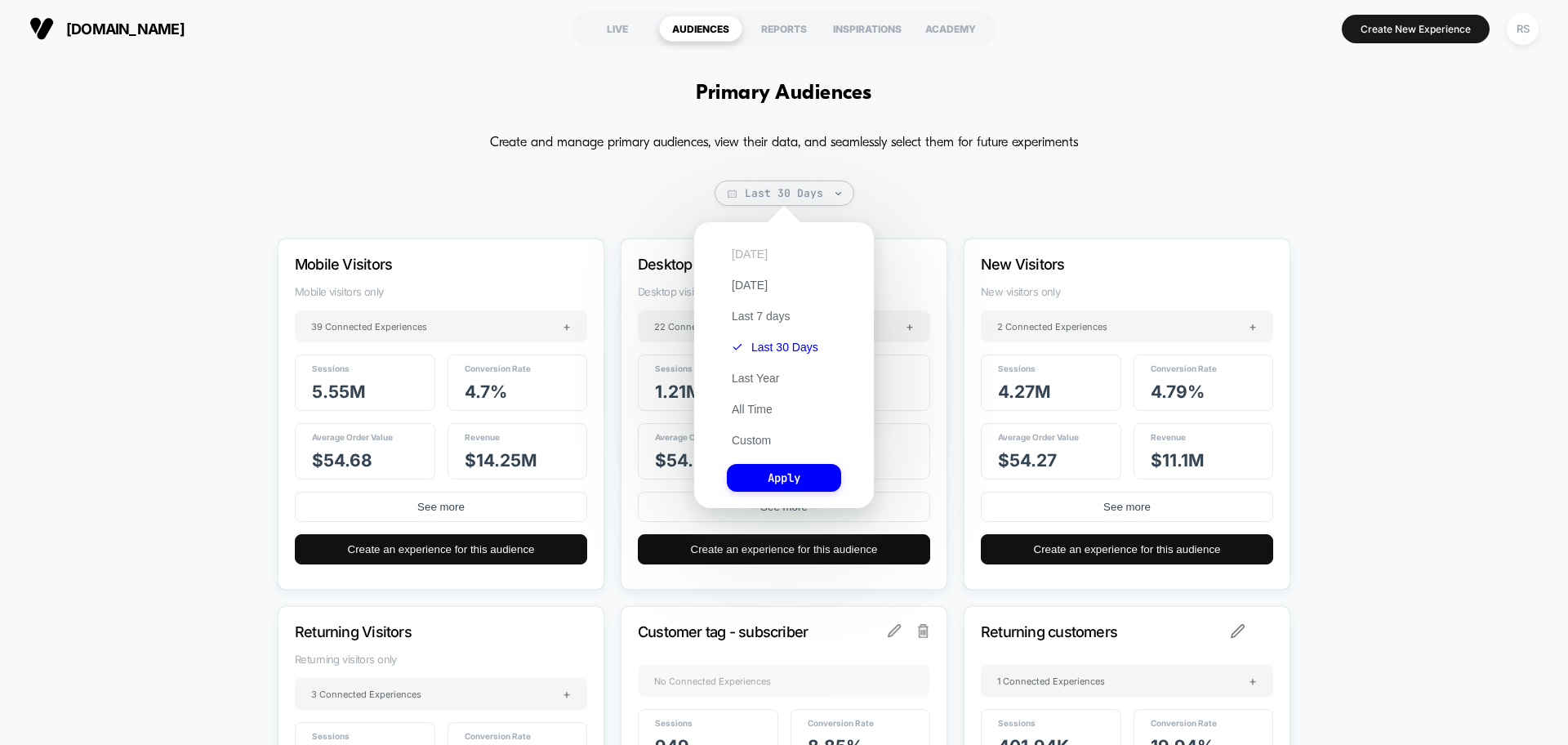
click at [747, 254] on button "[DATE]" at bounding box center [750, 254] width 46 height 15
click at [774, 483] on button "Apply" at bounding box center [784, 478] width 115 height 28
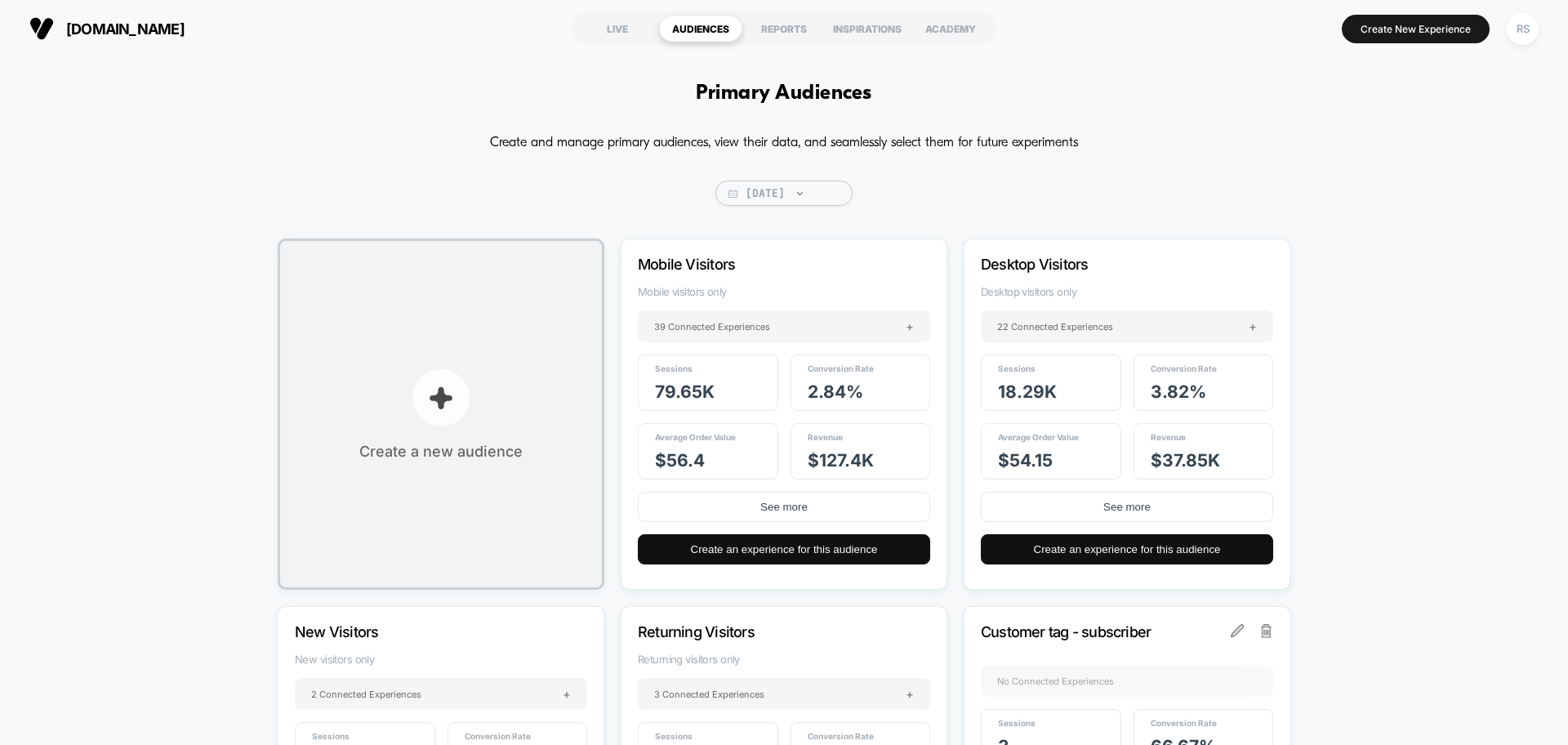
click at [440, 399] on img "button" at bounding box center [441, 397] width 24 height 24
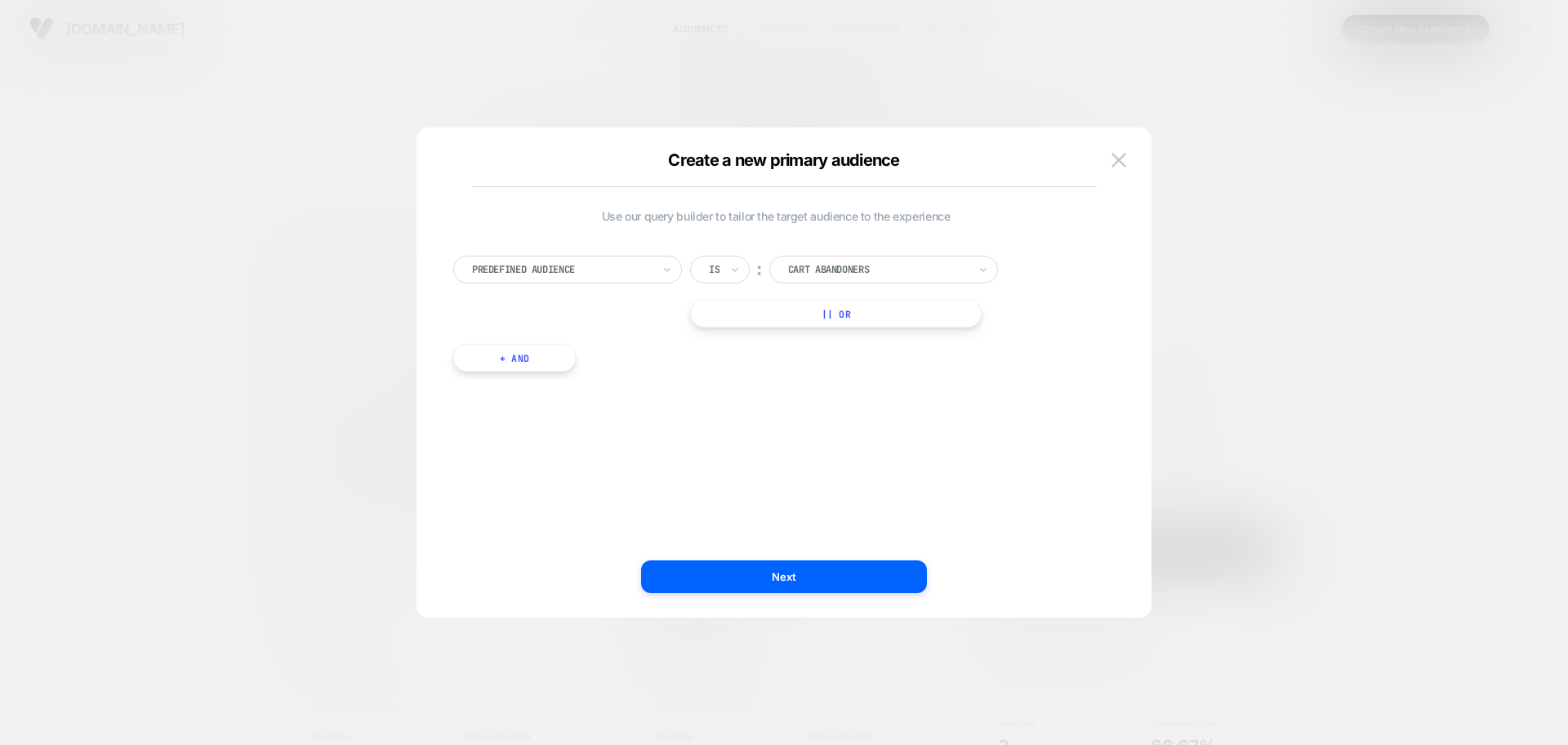
click at [619, 269] on div at bounding box center [561, 269] width 180 height 15
type input "*"
type input "**"
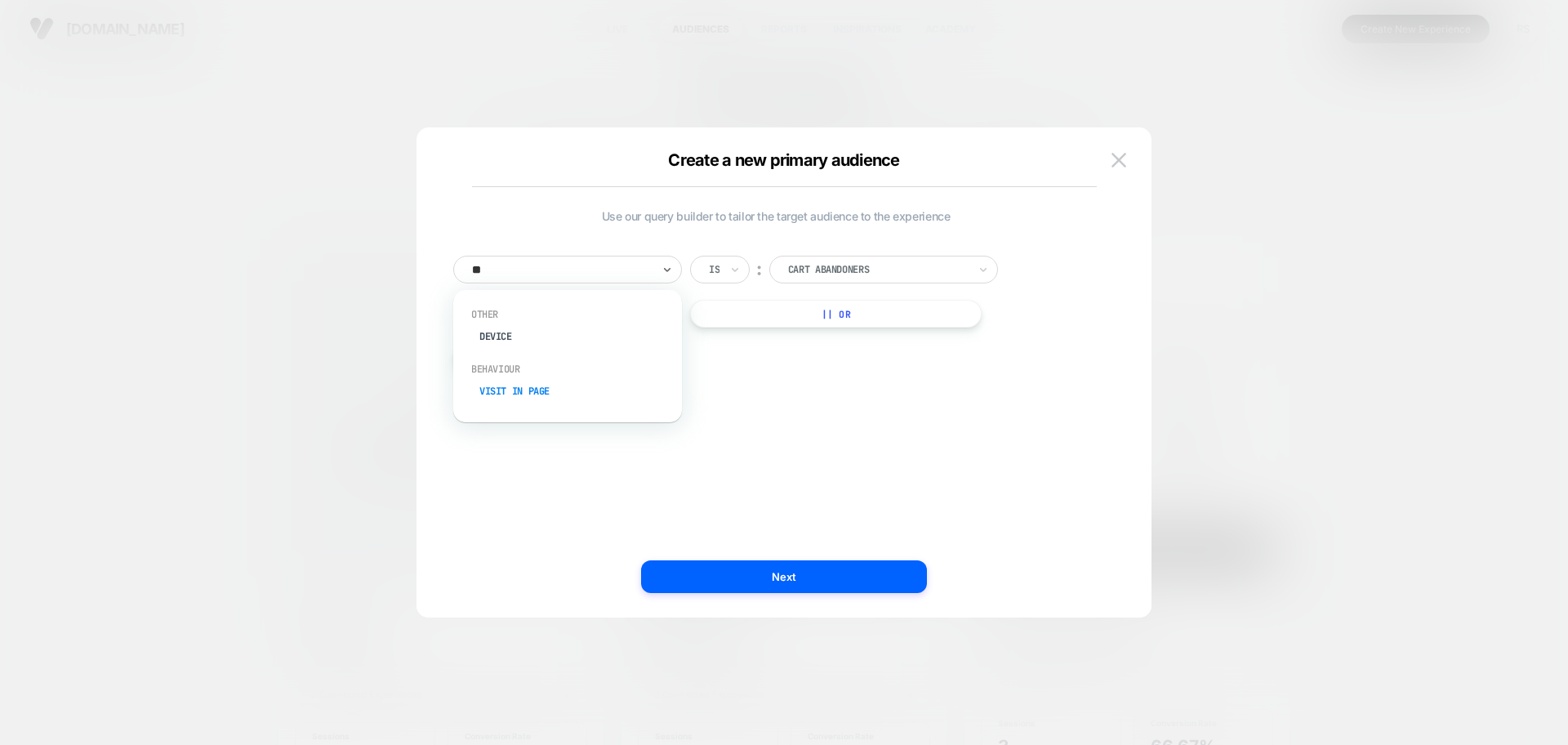
click at [549, 392] on div "Visit In Page" at bounding box center [576, 390] width 213 height 26
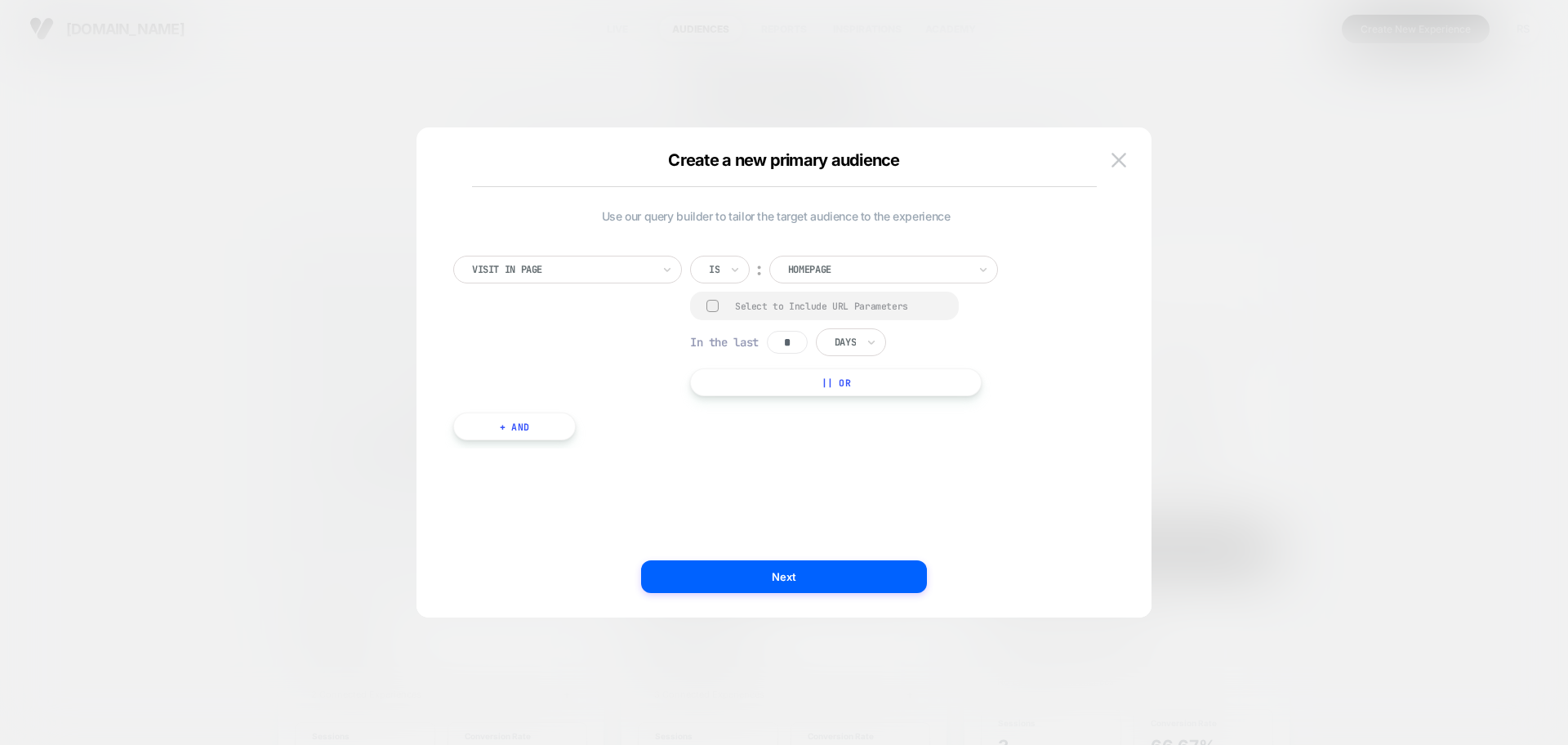
click at [880, 260] on div "Homepage" at bounding box center [878, 269] width 183 height 18
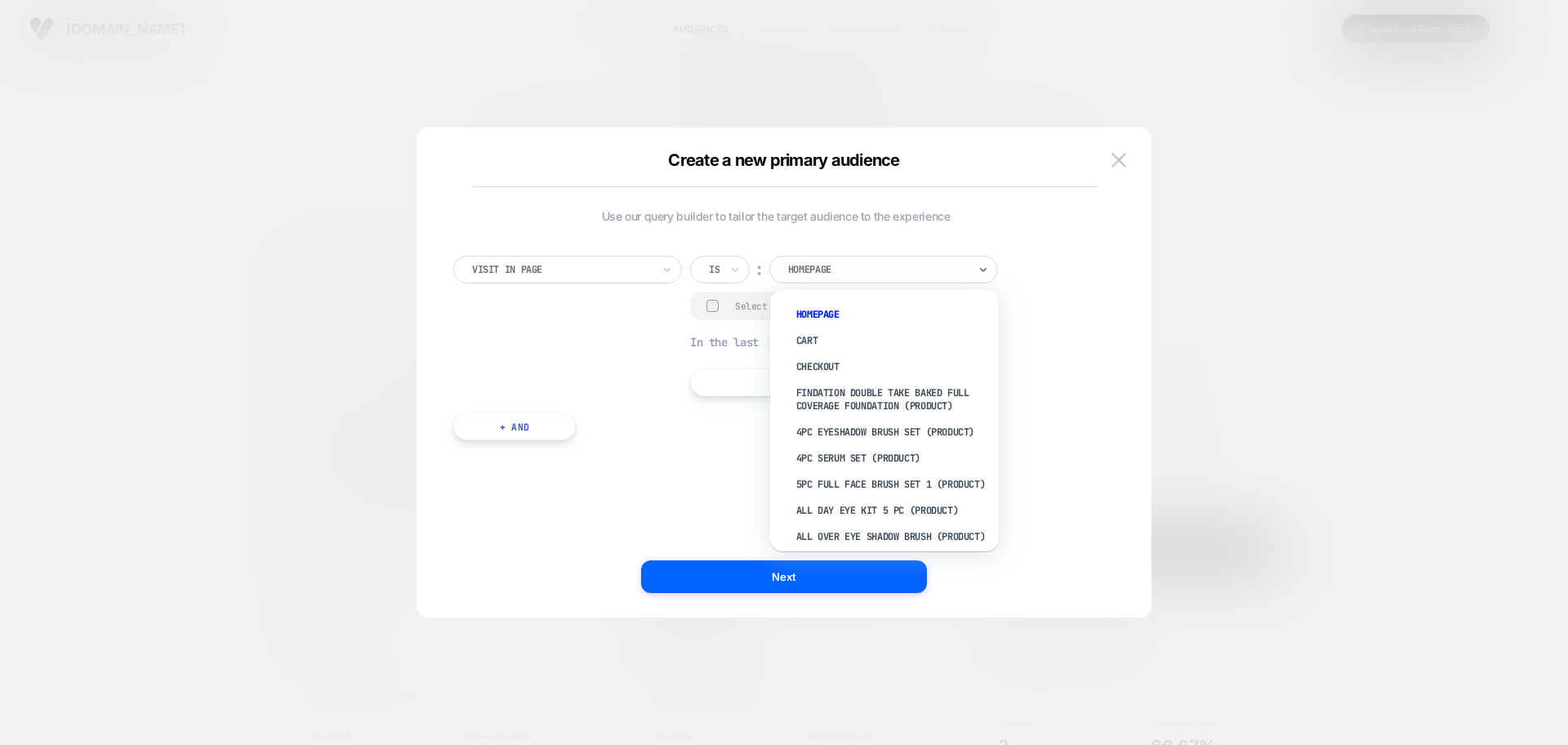
click at [714, 271] on input "text" at bounding box center [712, 269] width 7 height 15
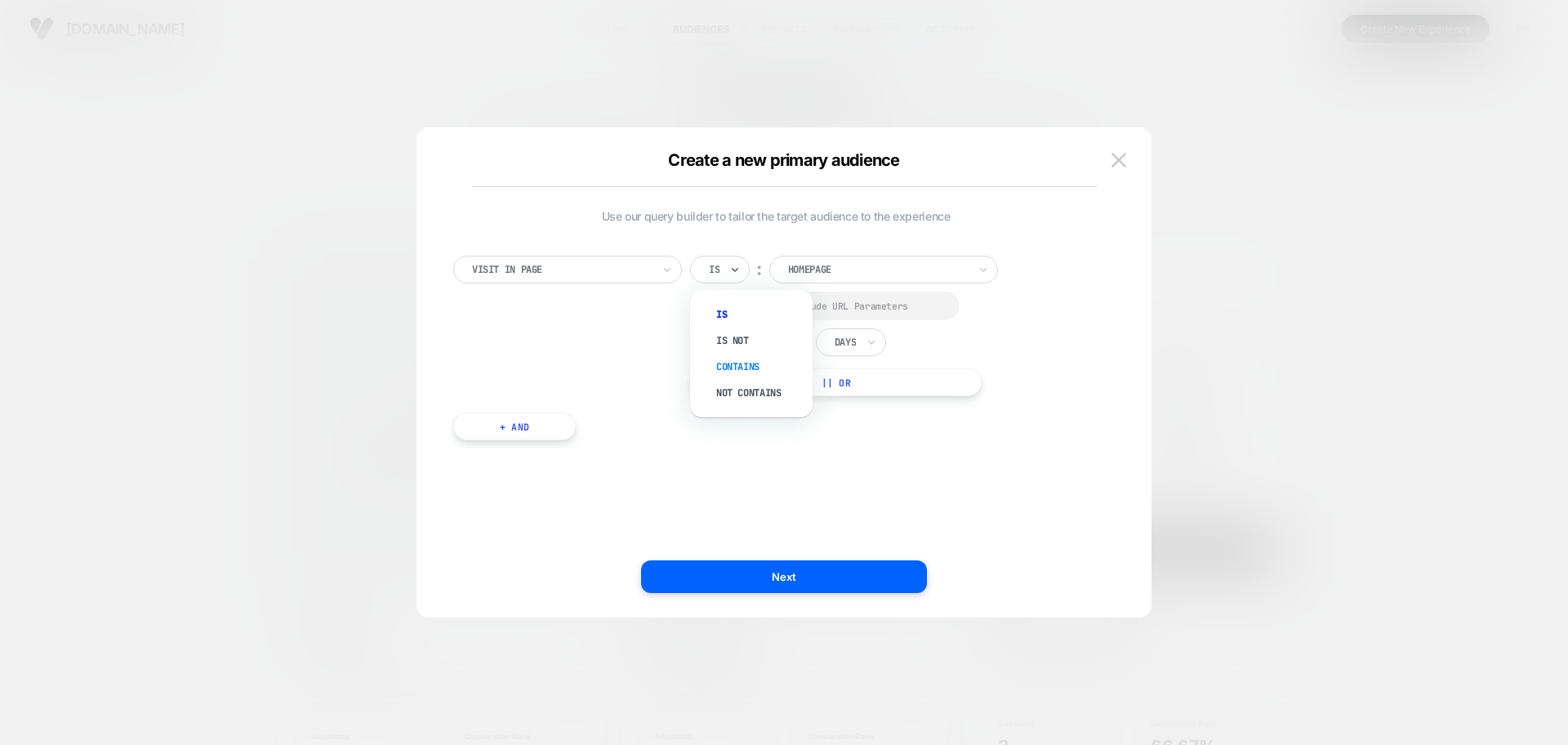
click at [744, 363] on div "Contains" at bounding box center [759, 366] width 106 height 26
click at [886, 270] on input "**********" at bounding box center [904, 267] width 204 height 23
paste input
type input "**********"
click at [711, 307] on div at bounding box center [713, 306] width 13 height 13
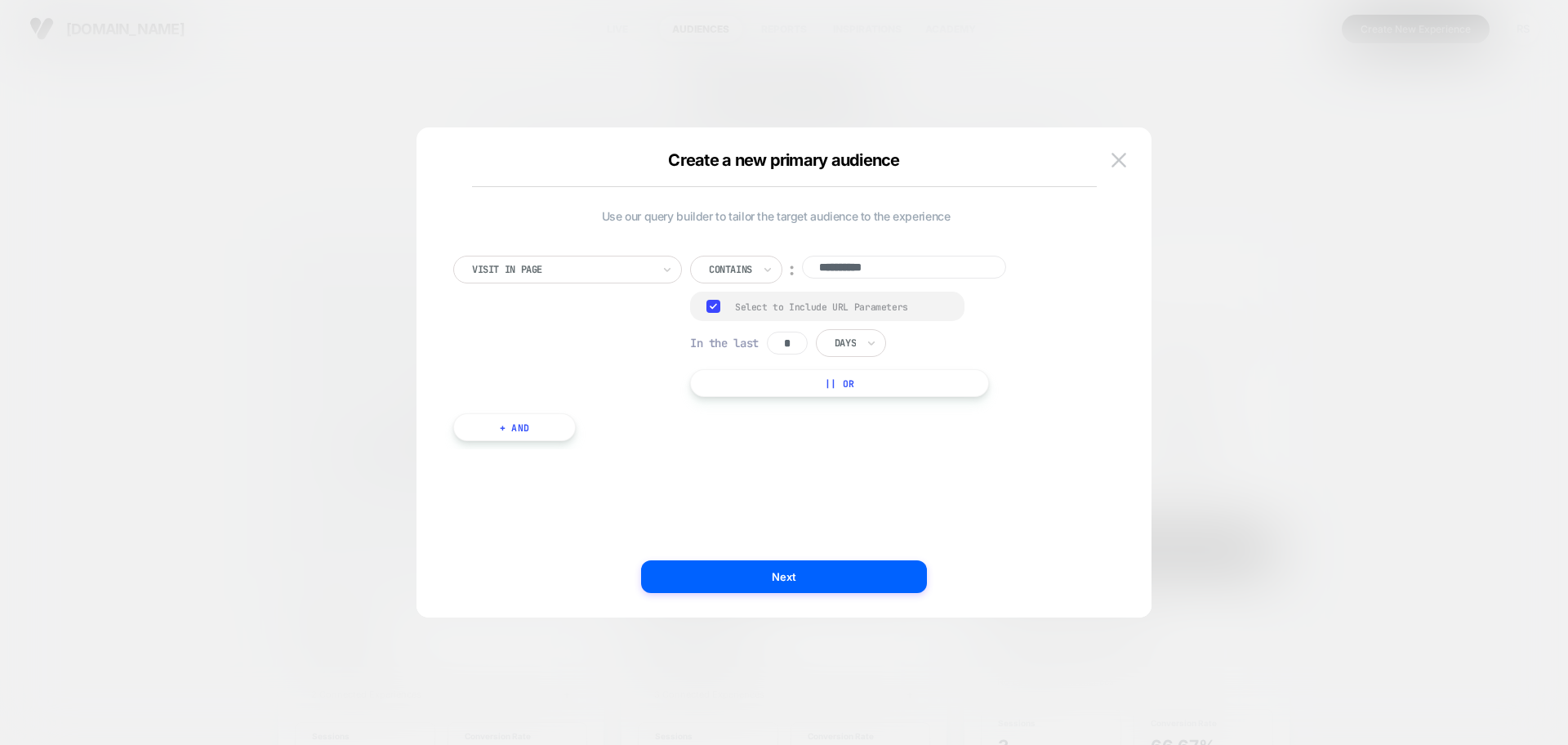
click at [967, 246] on div "**********" at bounding box center [775, 340] width 661 height 219
click at [951, 267] on input "**********" at bounding box center [904, 267] width 204 height 23
click at [822, 270] on input "**********" at bounding box center [904, 267] width 204 height 23
click at [964, 265] on input "**********" at bounding box center [904, 267] width 204 height 23
click at [799, 355] on input "*" at bounding box center [787, 344] width 41 height 23
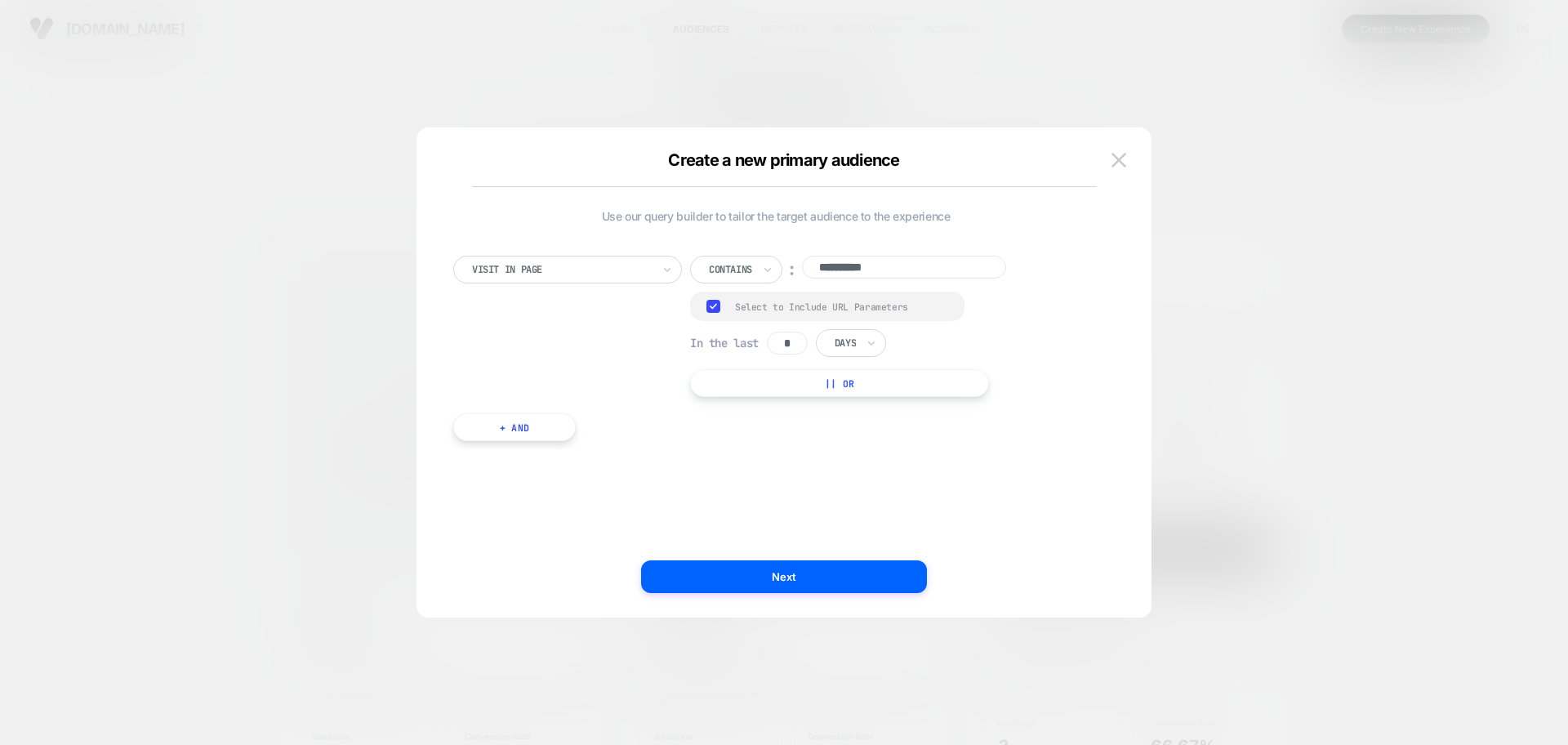
click at [800, 342] on input "*" at bounding box center [787, 344] width 41 height 23
click at [830, 345] on div "Days" at bounding box center [851, 343] width 70 height 28
drag, startPoint x: 790, startPoint y: 343, endPoint x: 801, endPoint y: 338, distance: 12.1
click at [801, 338] on input "*" at bounding box center [787, 344] width 41 height 23
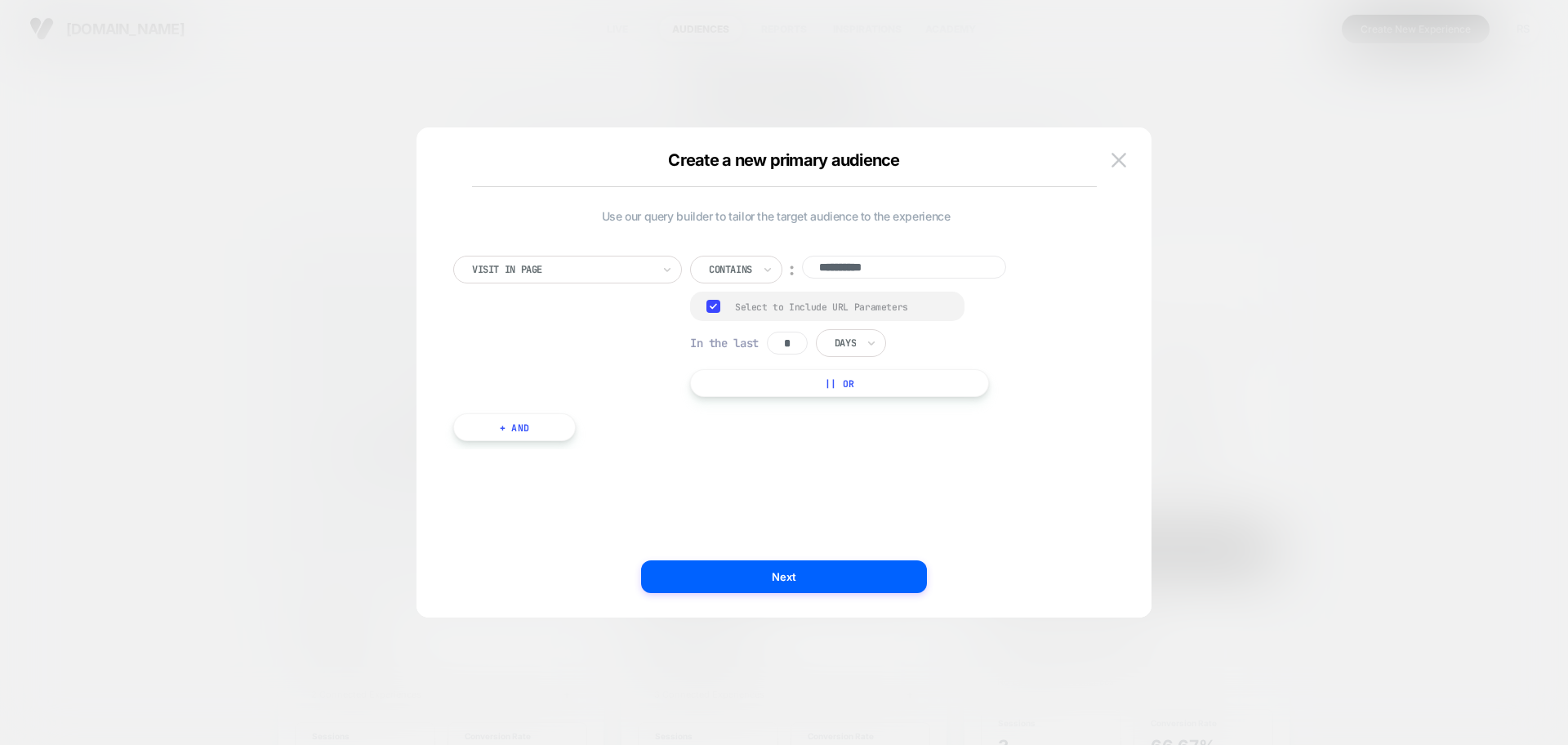
click at [858, 353] on div "Days" at bounding box center [851, 343] width 70 height 28
click at [1063, 547] on div "**********" at bounding box center [776, 372] width 686 height 424
click at [852, 579] on button "Next" at bounding box center [784, 577] width 285 height 33
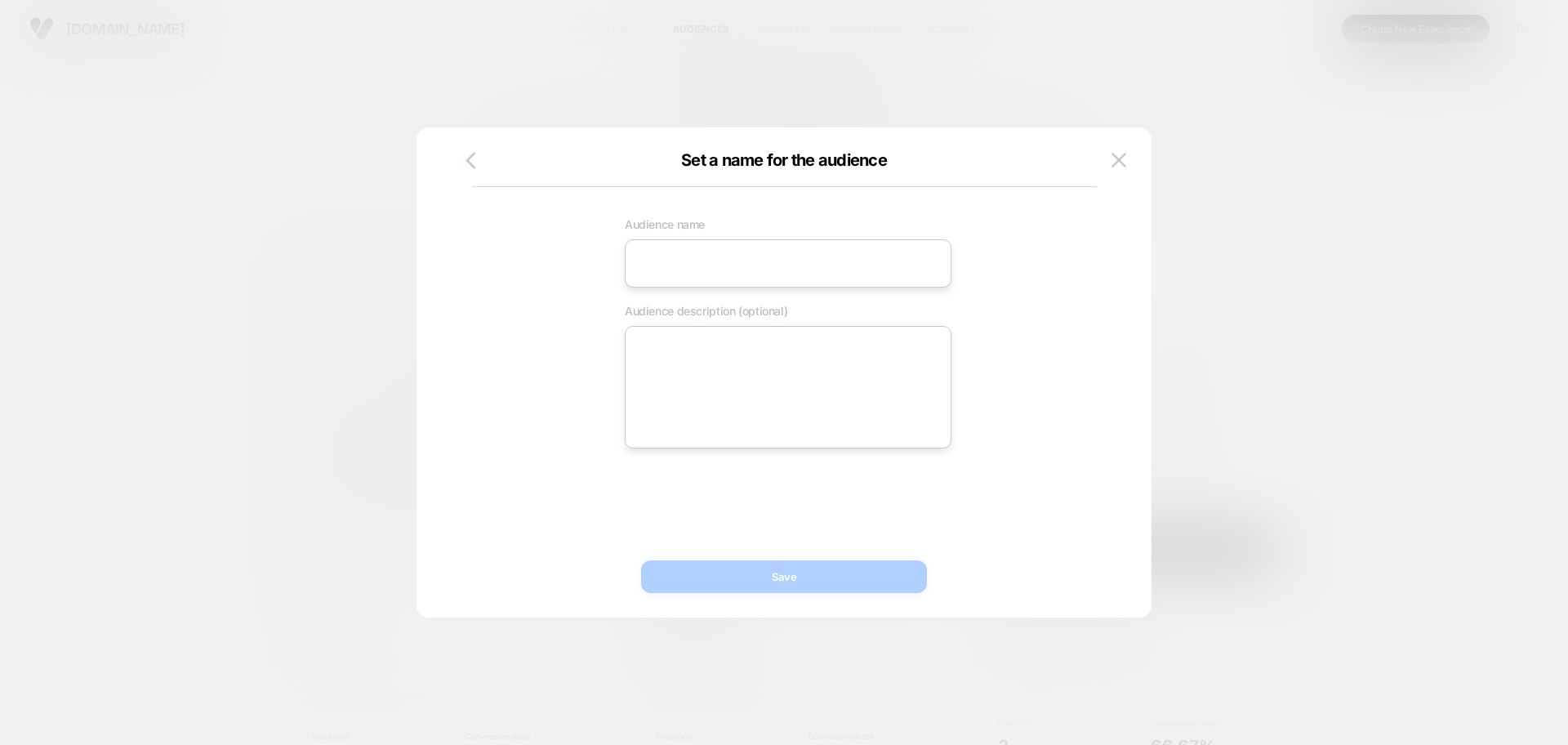
click at [835, 246] on input at bounding box center [787, 263] width 326 height 49
type input "*"
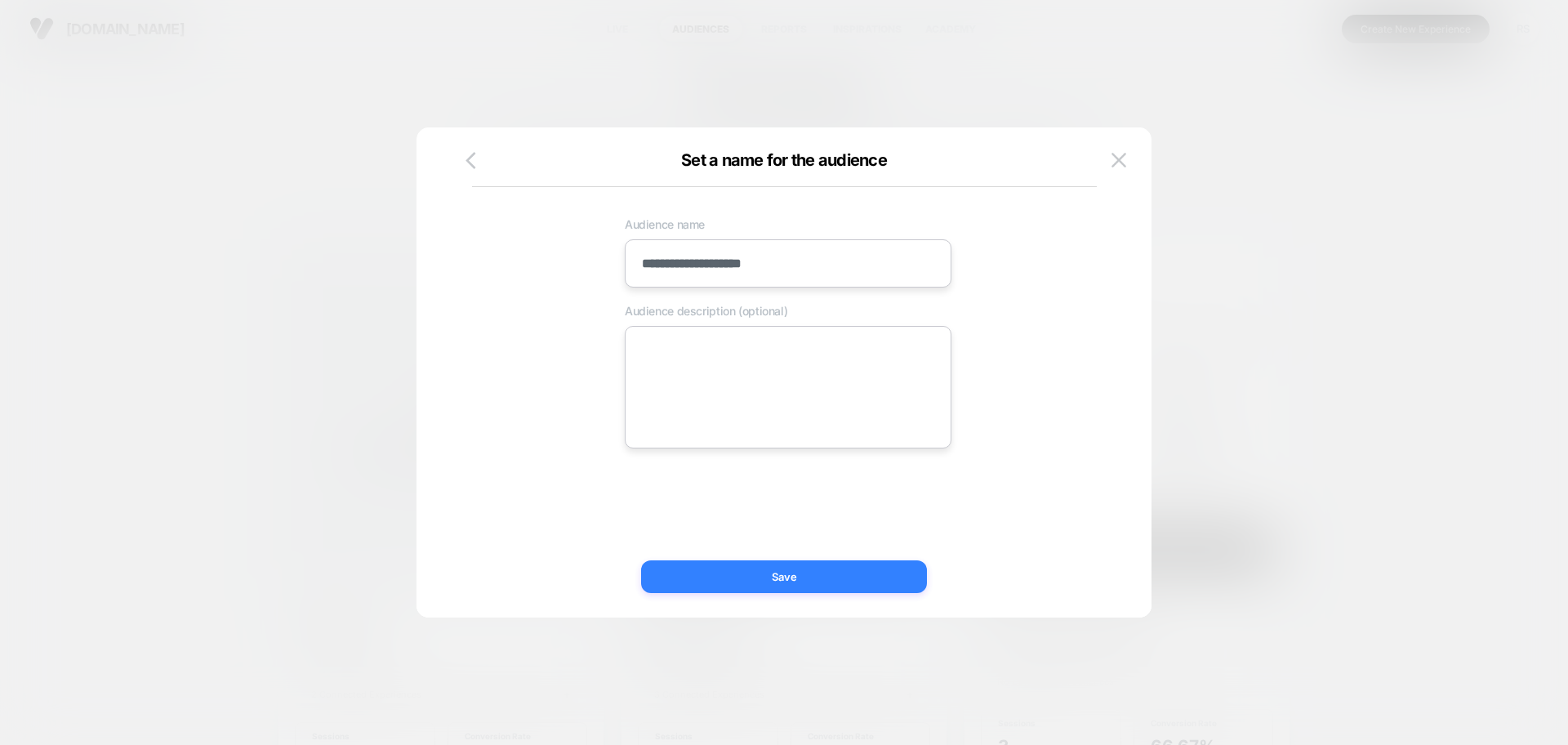
type input "**********"
click at [834, 568] on button "Save" at bounding box center [784, 577] width 285 height 33
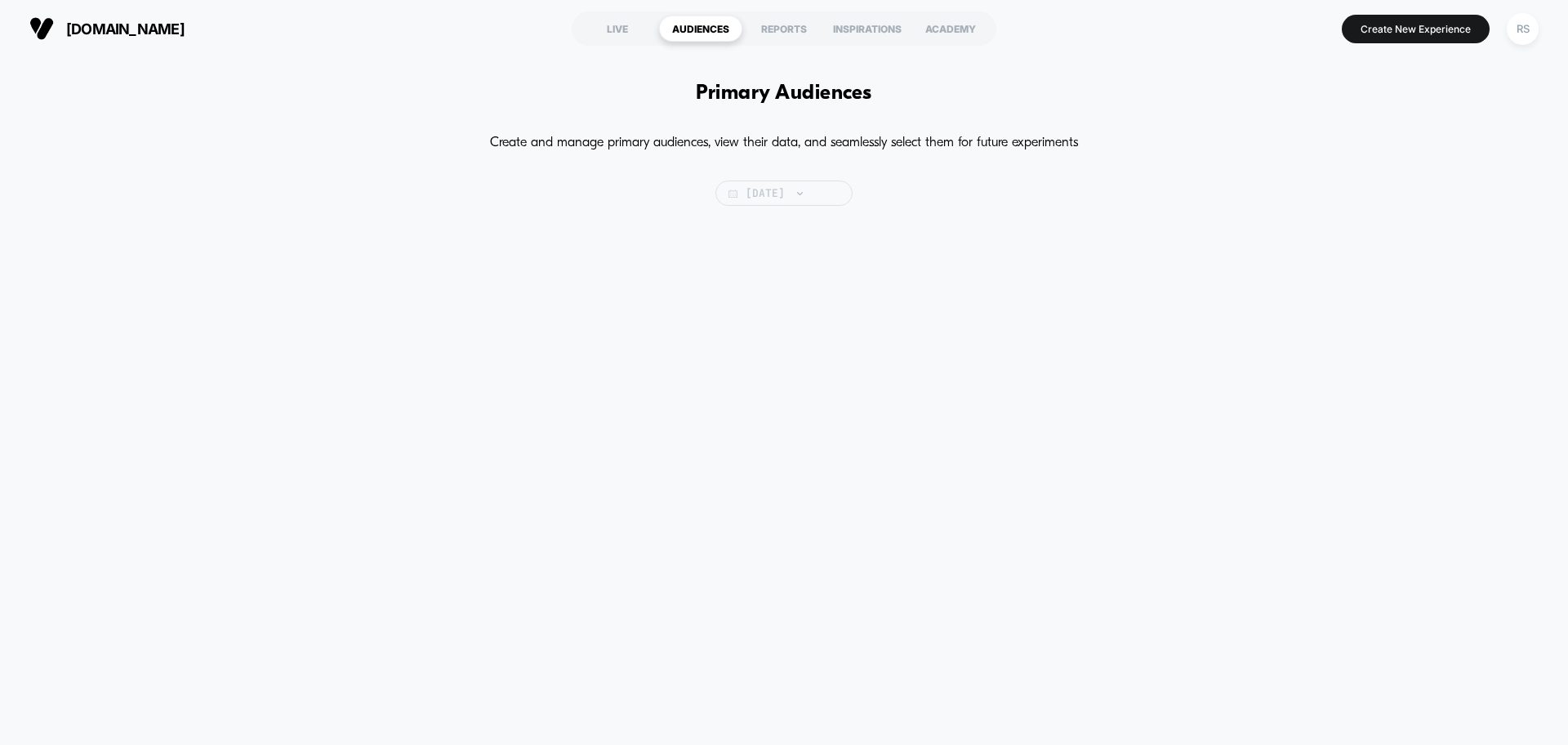
click at [770, 200] on span "[DATE]" at bounding box center [784, 193] width 137 height 25
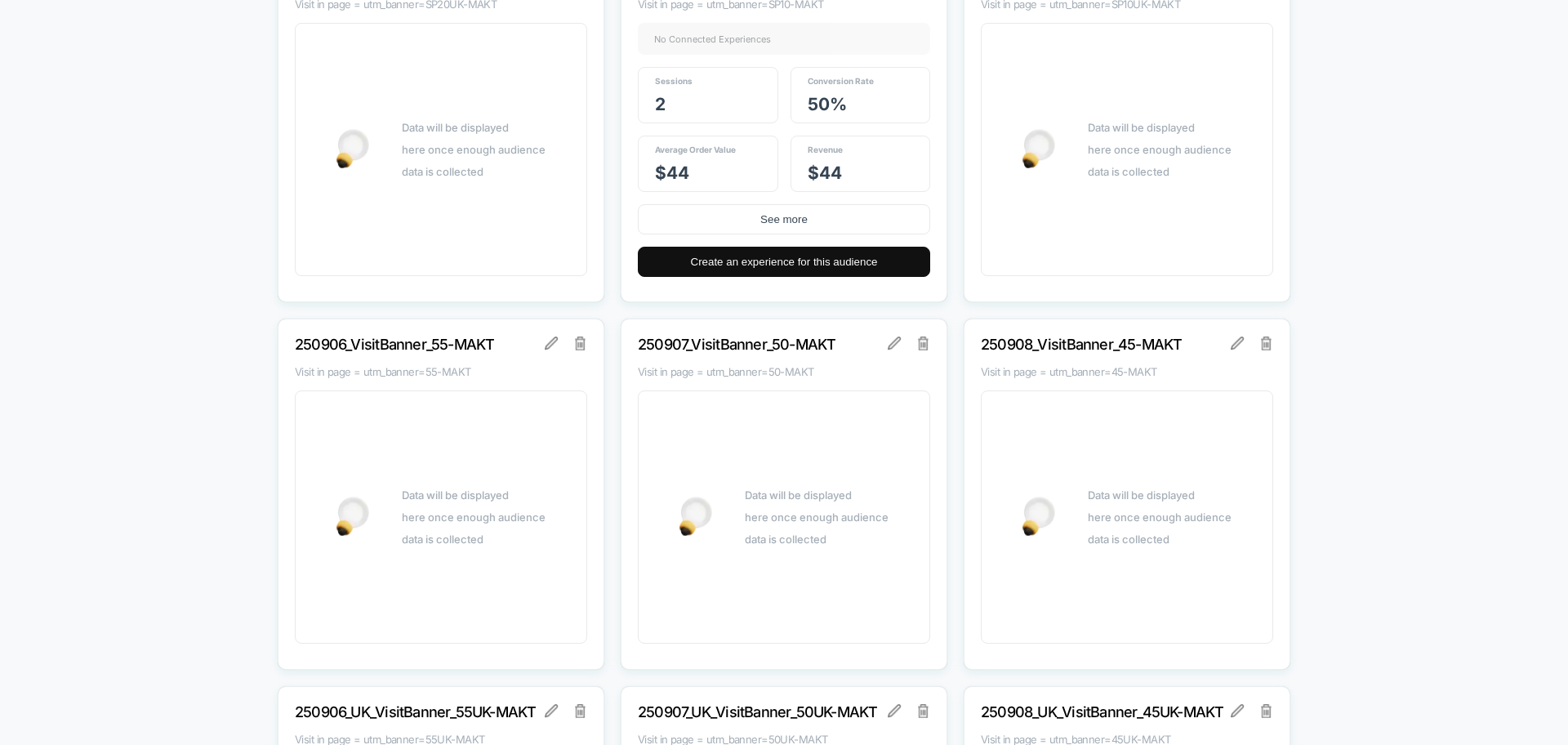
scroll to position [17220, 0]
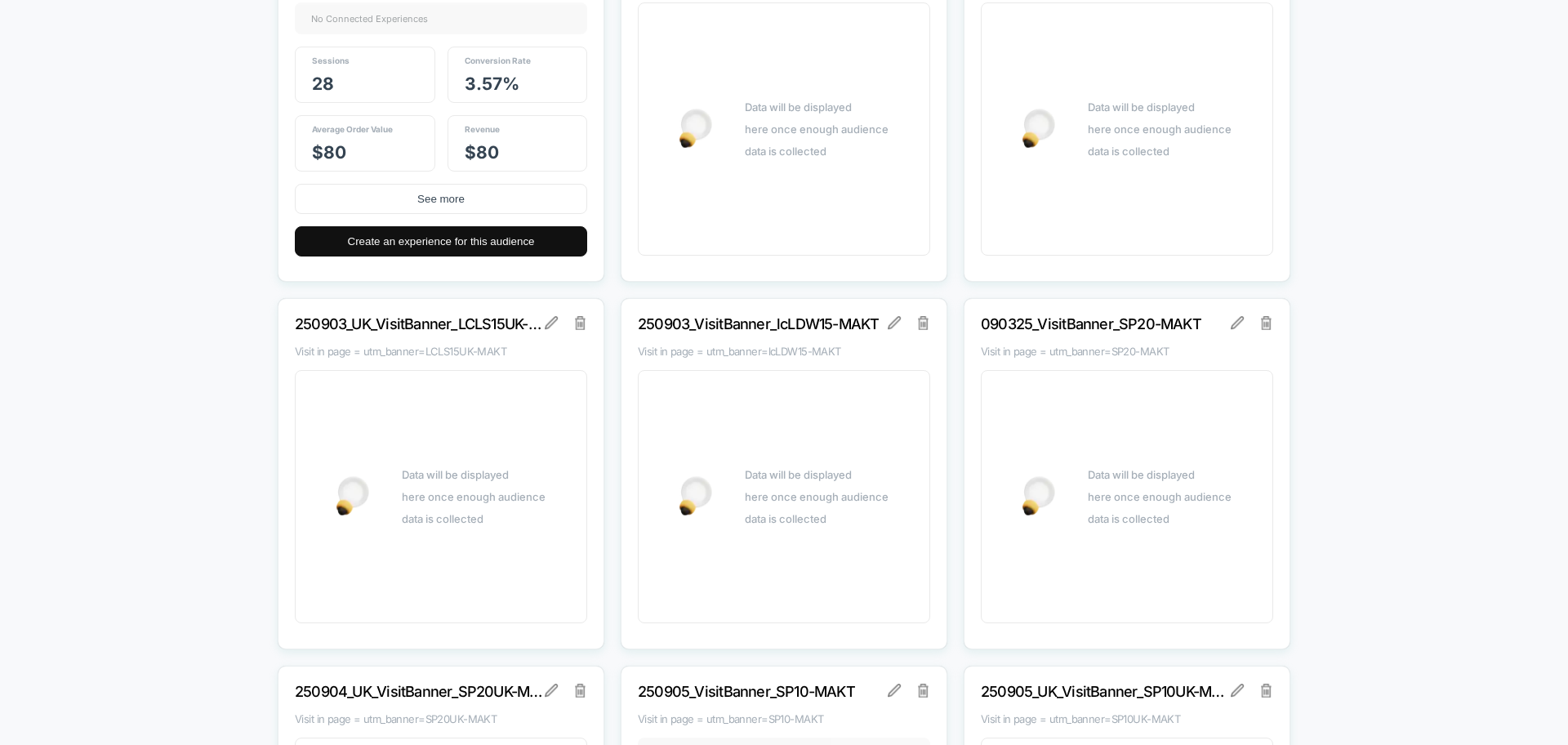
drag, startPoint x: 1385, startPoint y: 494, endPoint x: 1435, endPoint y: -80, distance: 576.2
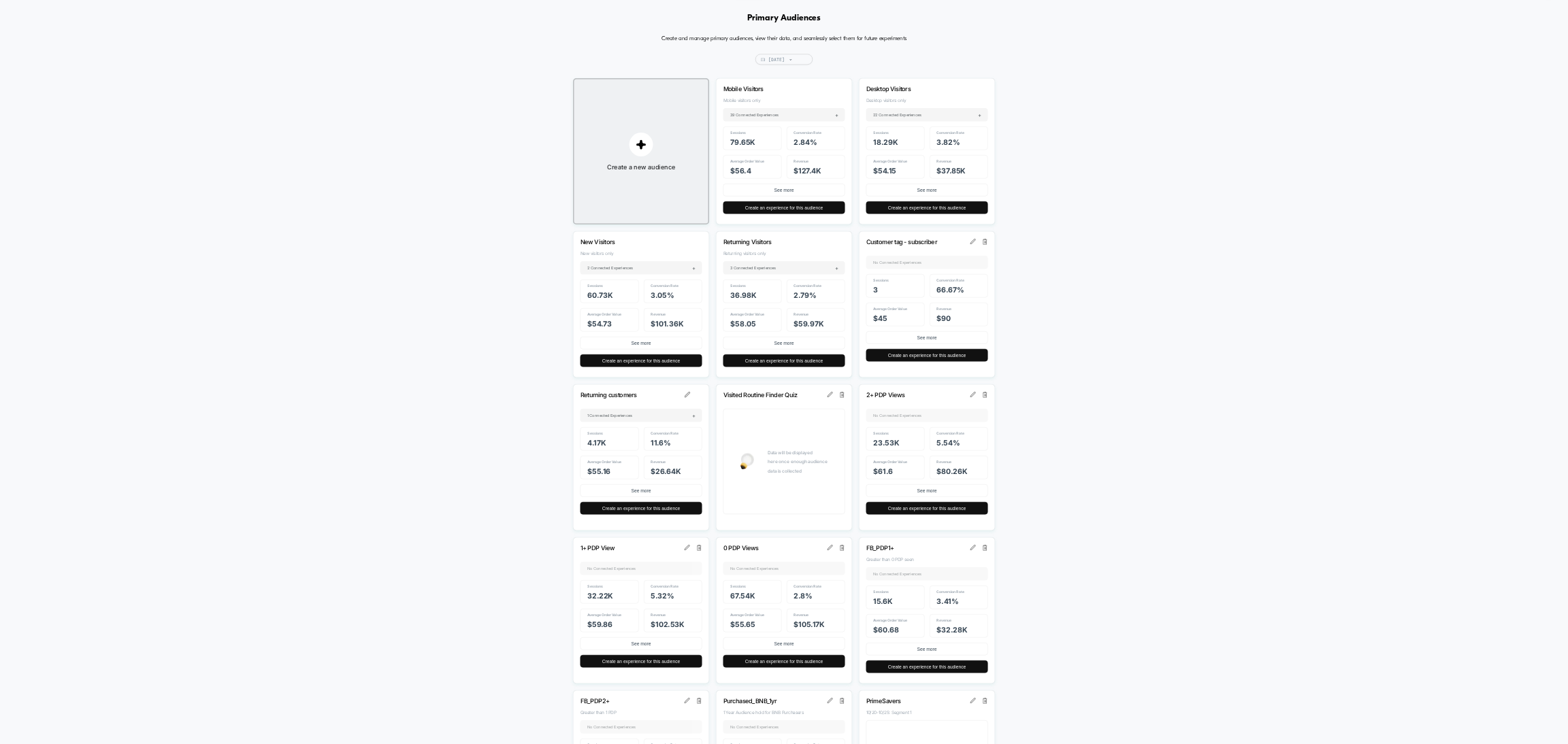
scroll to position [0, 0]
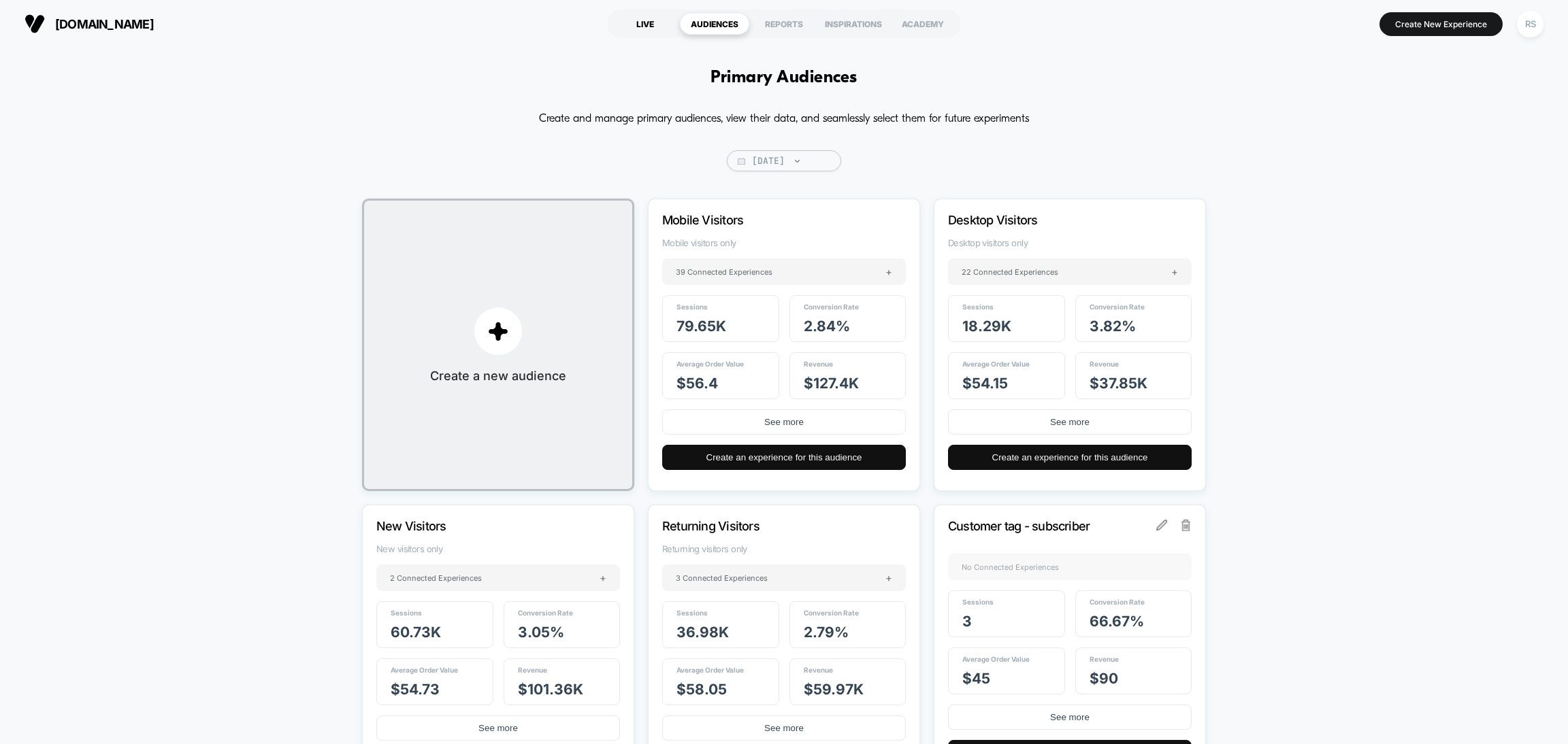
click at [645, 22] on div "LIVE" at bounding box center [646, 23] width 70 height 22
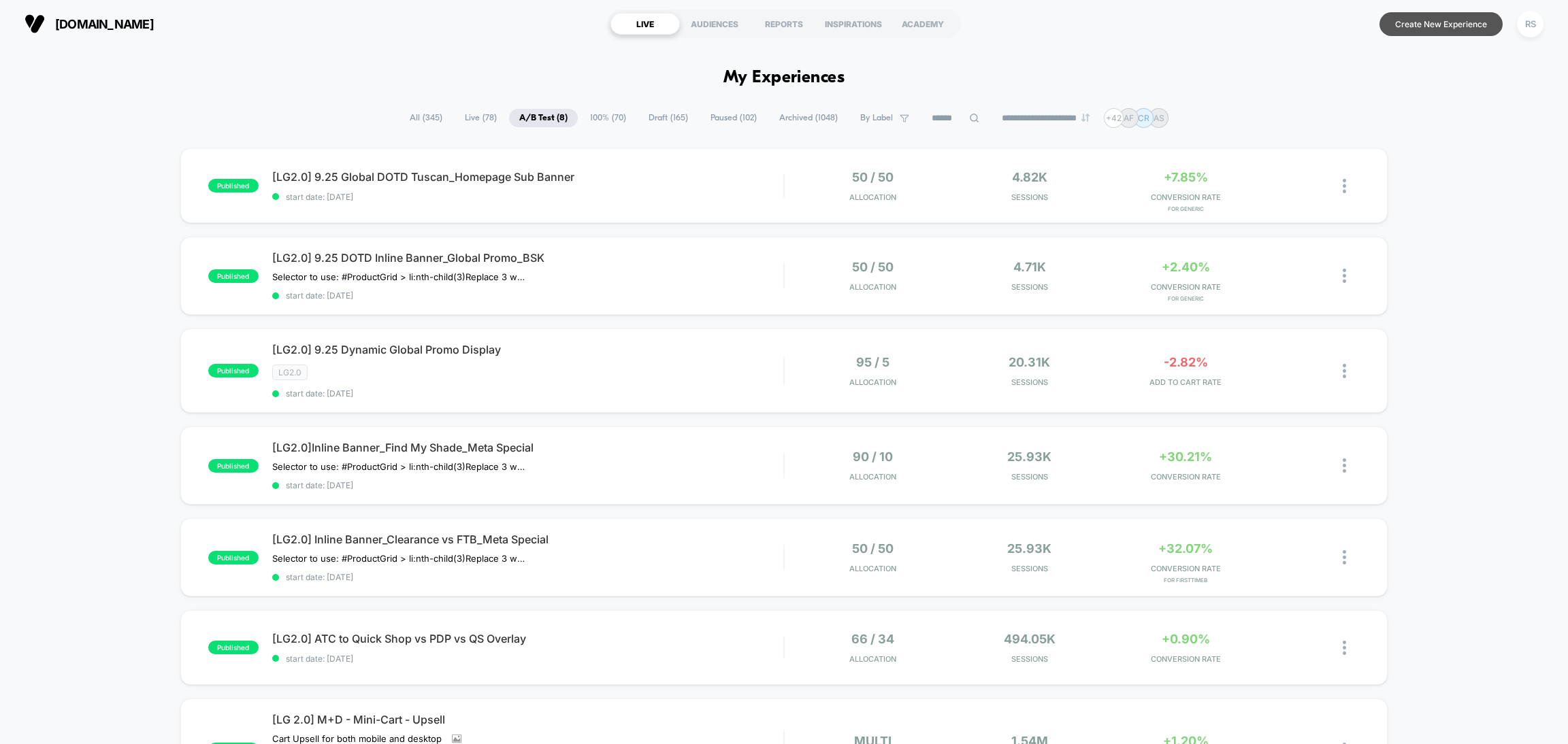
click at [1306, 32] on button "Create New Experience" at bounding box center [1441, 23] width 123 height 23
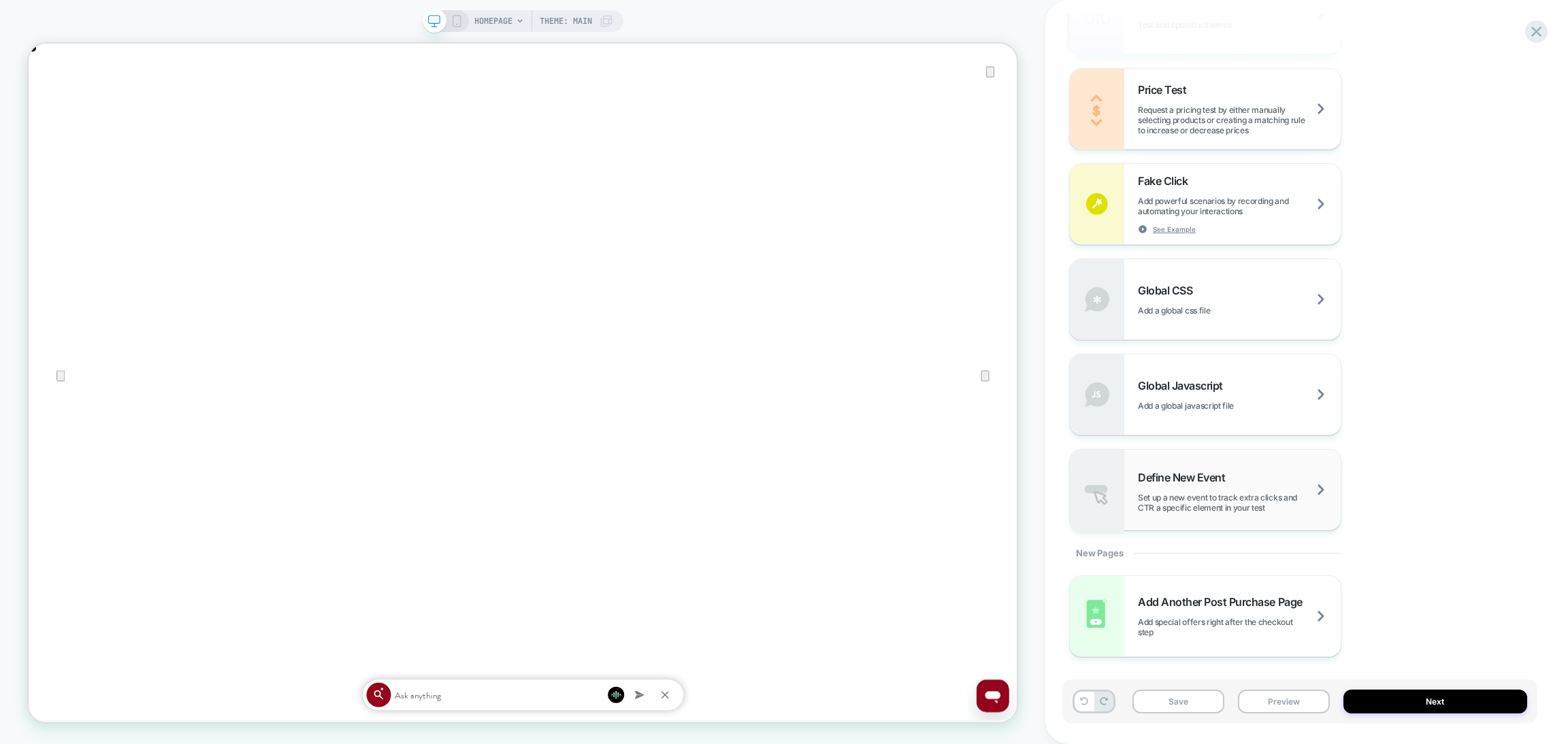
click at [1262, 507] on span "Set up a new event to track extra clicks and CTR a specific element in your test" at bounding box center [1239, 502] width 203 height 20
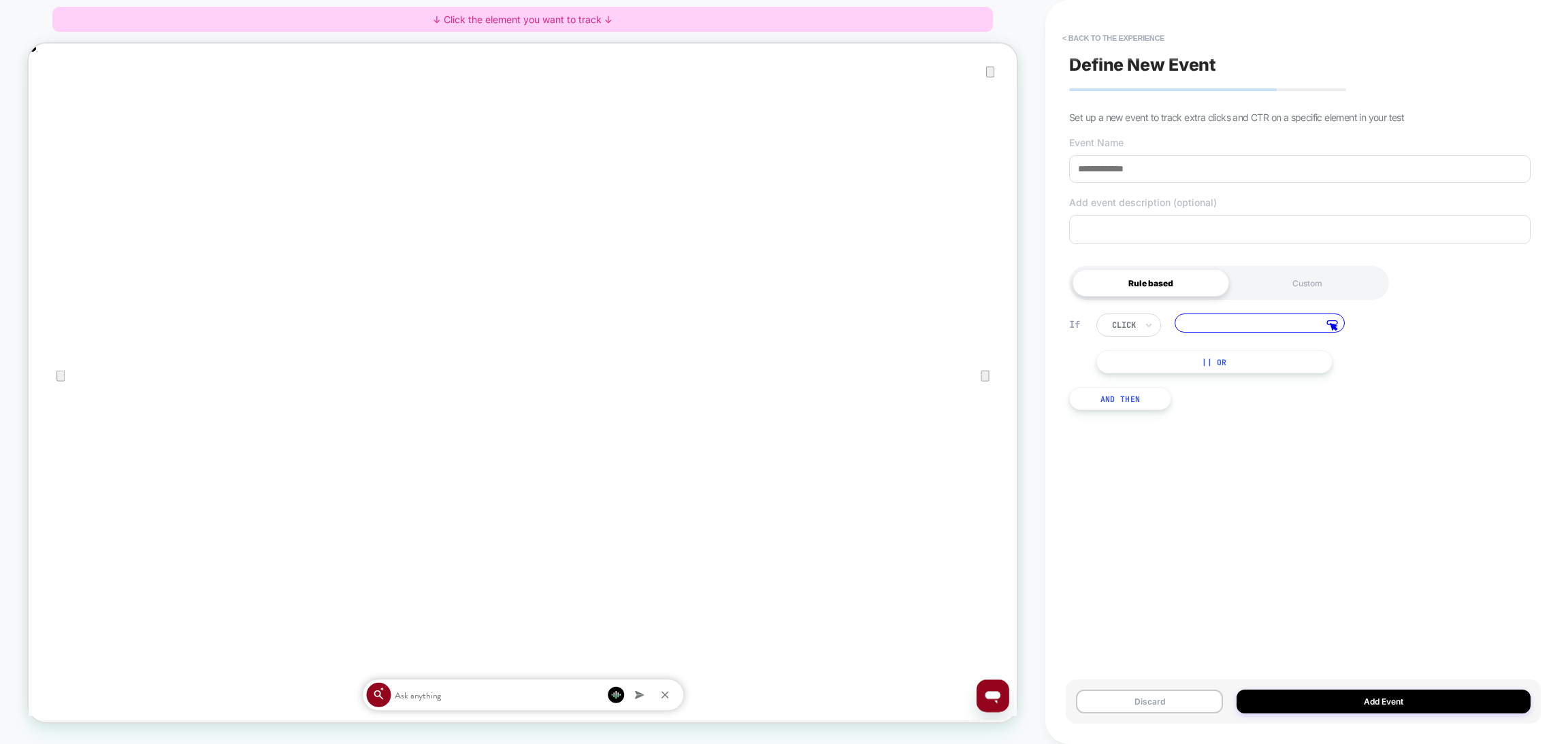
scroll to position [0, 2639]
click at [1212, 175] on input at bounding box center [1299, 169] width 461 height 27
click at [1125, 336] on div "click" at bounding box center [1129, 325] width 65 height 23
click at [1262, 280] on div "Custom" at bounding box center [1307, 283] width 156 height 27
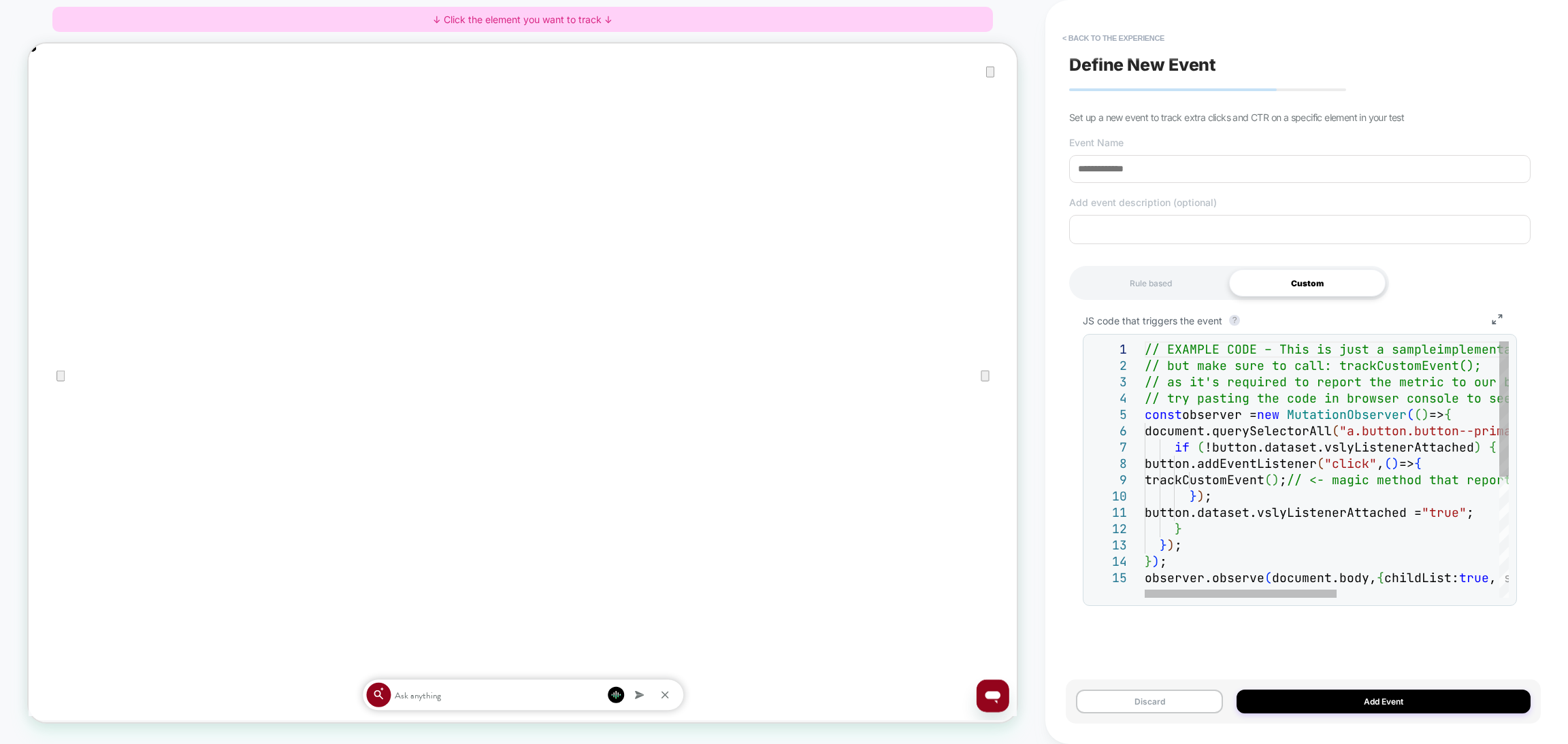
click at [1179, 426] on div "// EXAMPLE CODE – This is just a sample implementation. You can change the logi…" at bounding box center [1480, 584] width 671 height 485
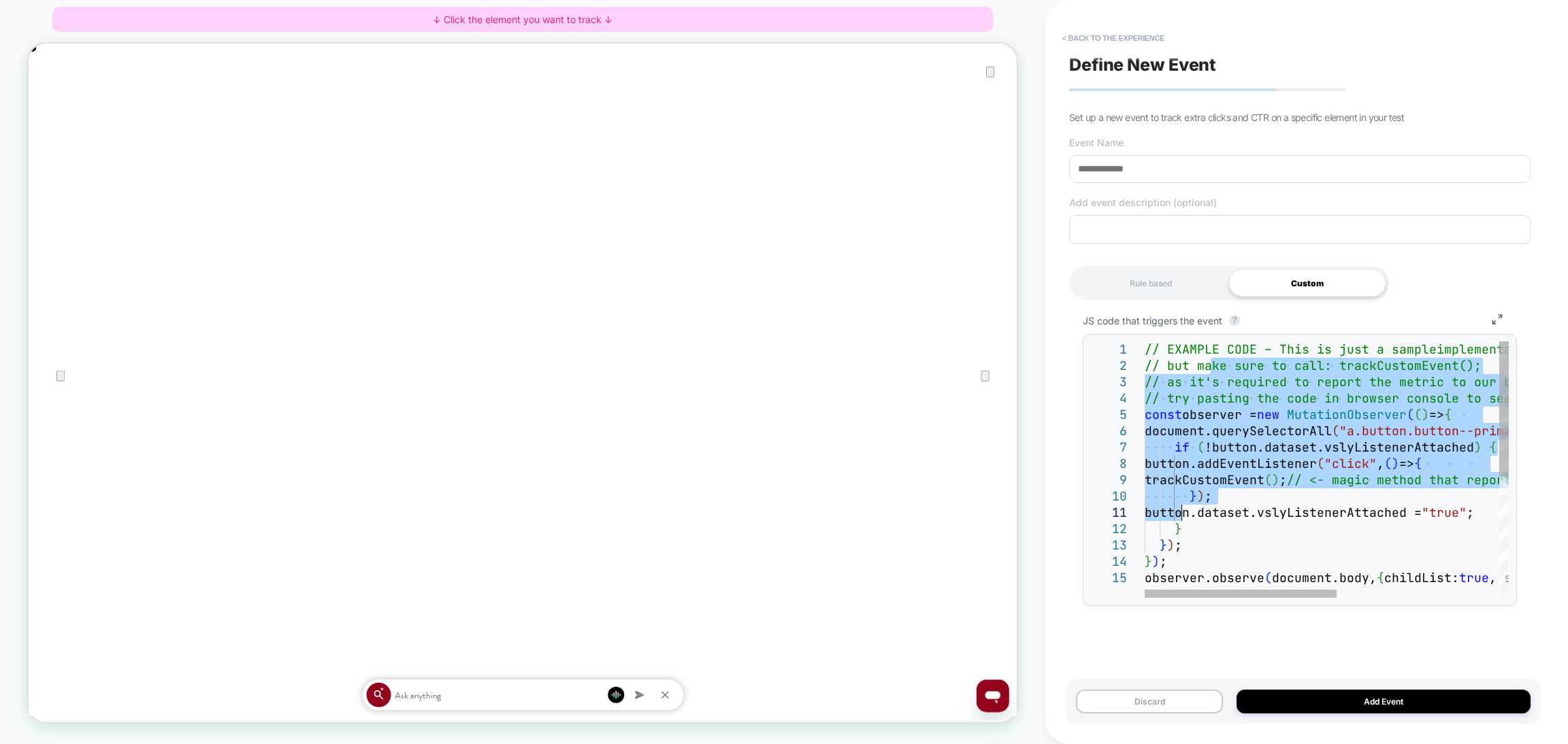
drag, startPoint x: 1207, startPoint y: 370, endPoint x: 1178, endPoint y: 523, distance: 155.7
click at [1178, 523] on div "// EXAMPLE CODE – This is just a sample implementation. You can change the logi…" at bounding box center [1480, 584] width 671 height 485
type textarea "**********"
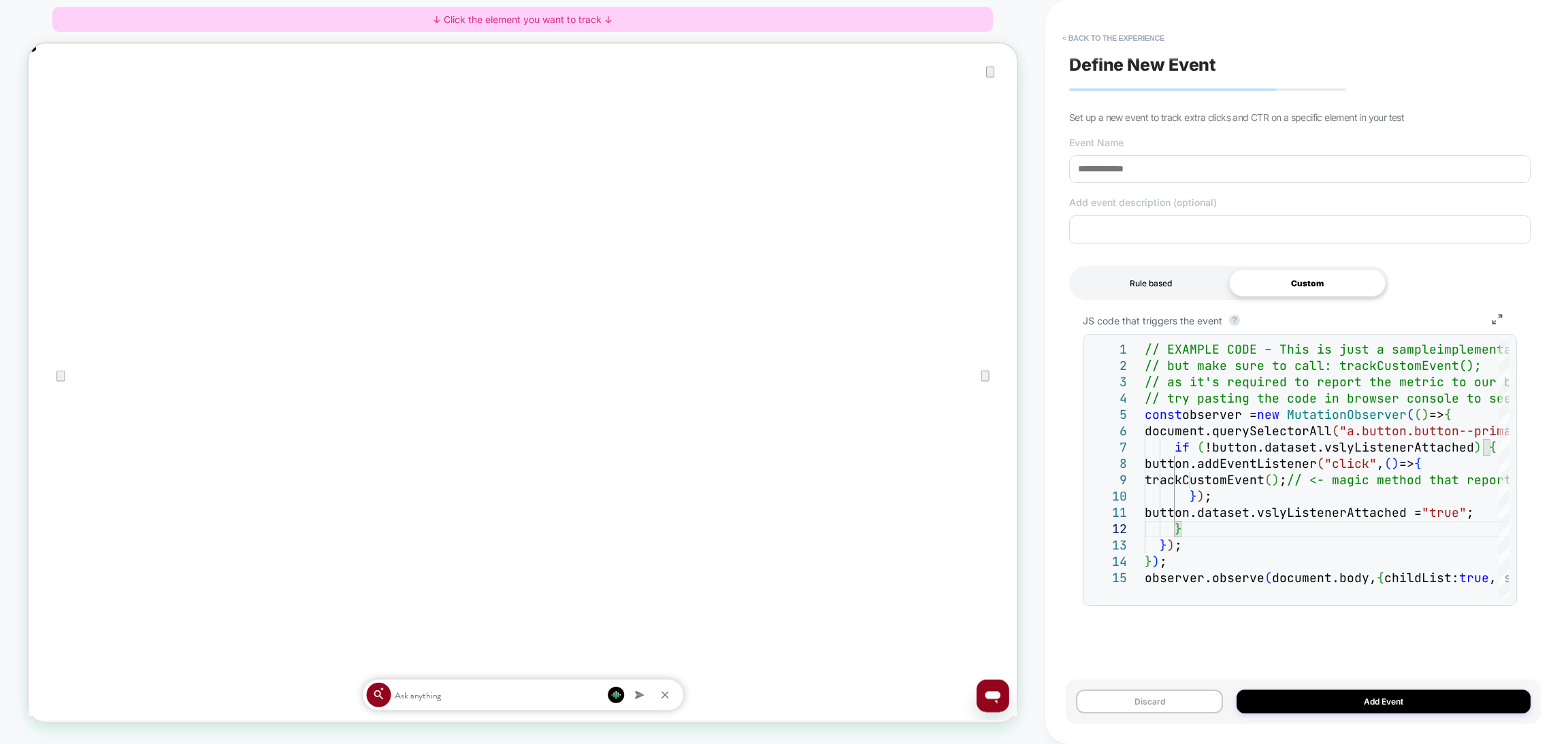
click at [1183, 286] on div "Rule based" at bounding box center [1151, 283] width 156 height 27
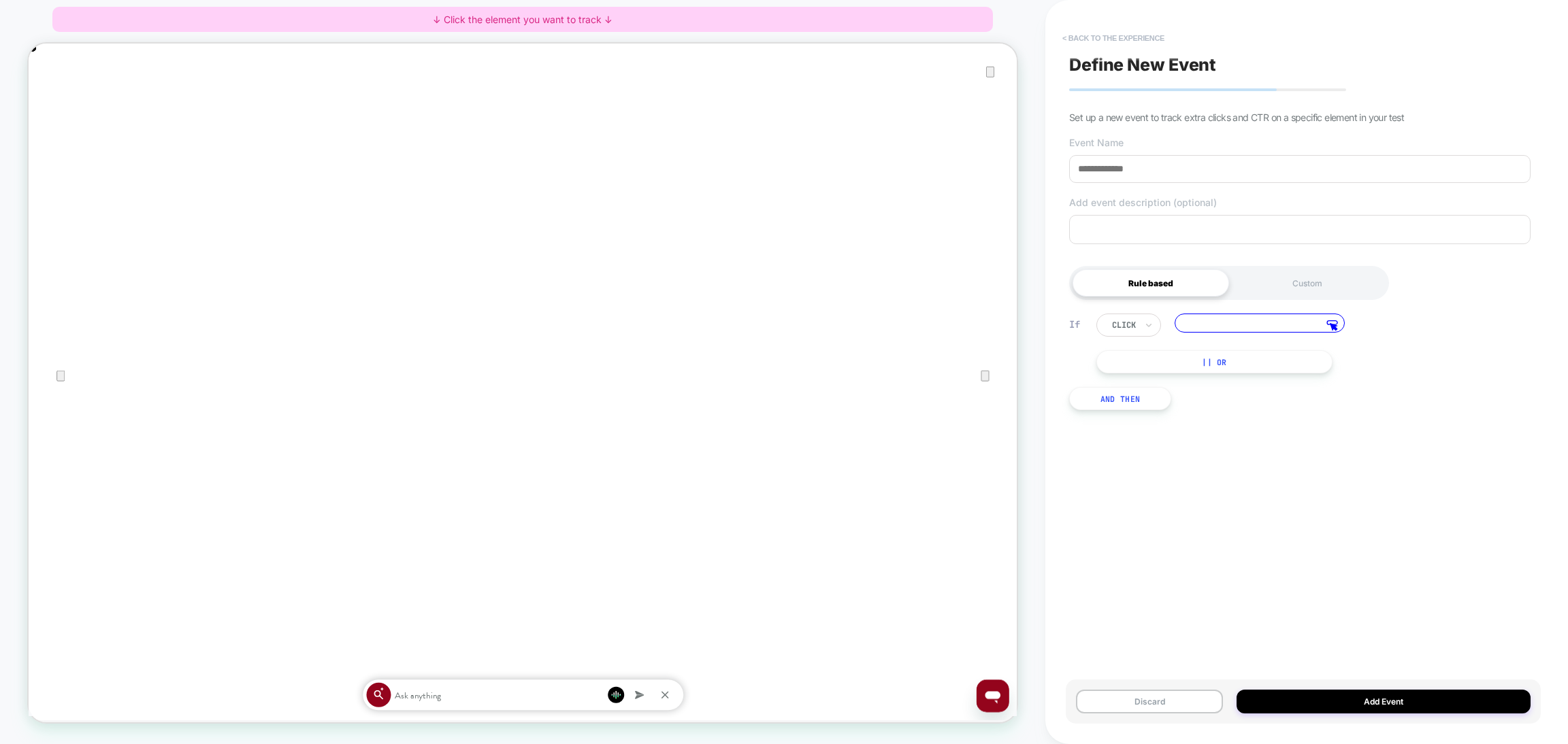
click at [1125, 33] on button "< back to the experience" at bounding box center [1113, 38] width 116 height 22
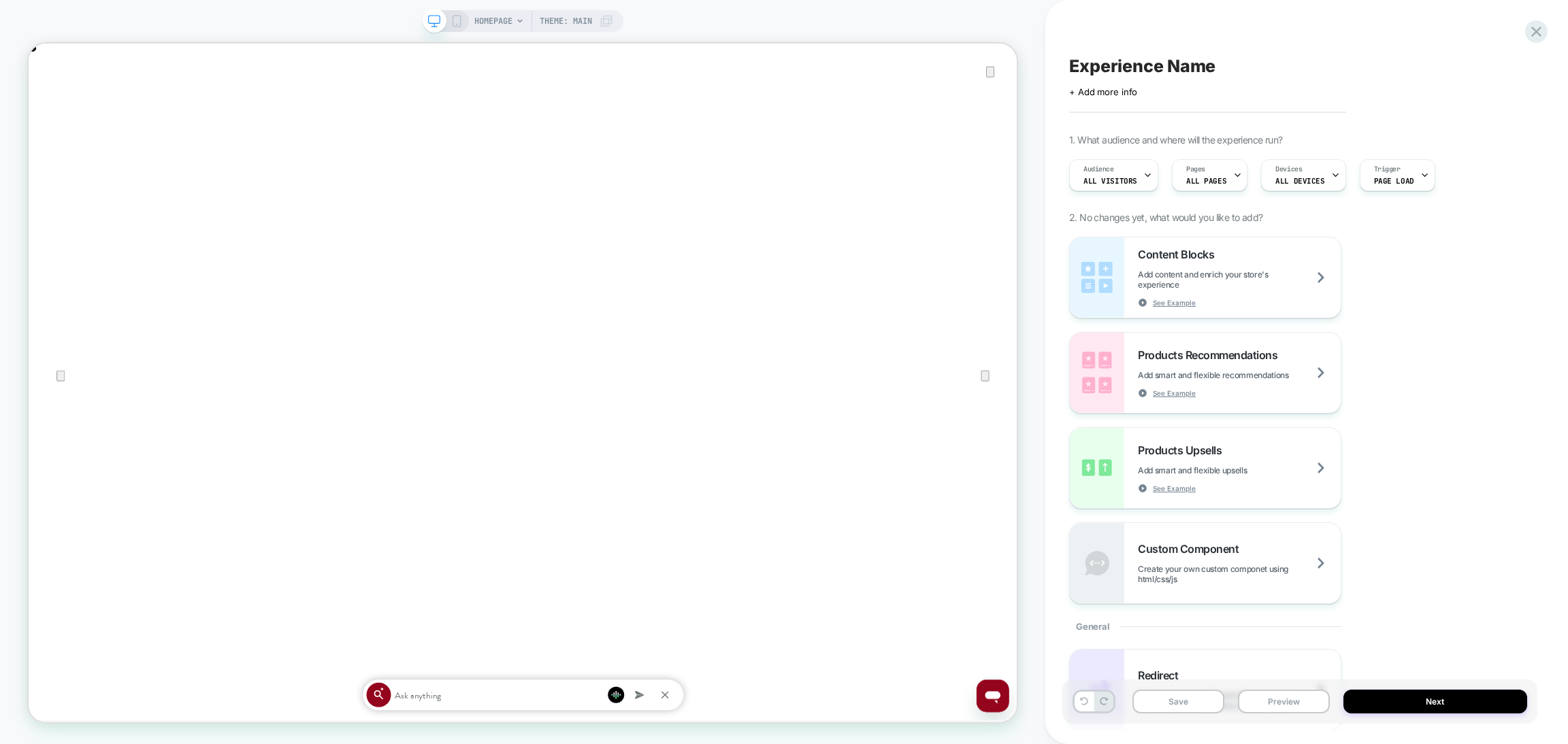
scroll to position [0, 0]
